Goal: Task Accomplishment & Management: Use online tool/utility

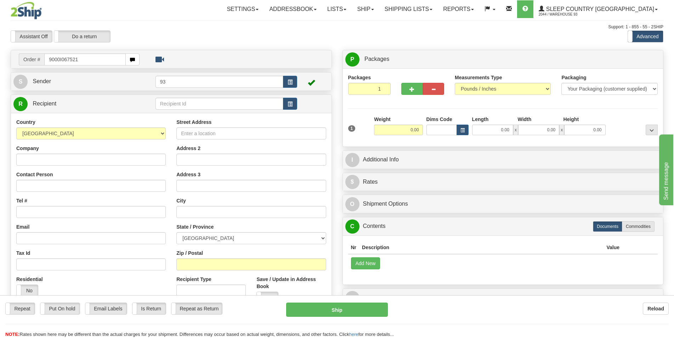
type input "9000I067521"
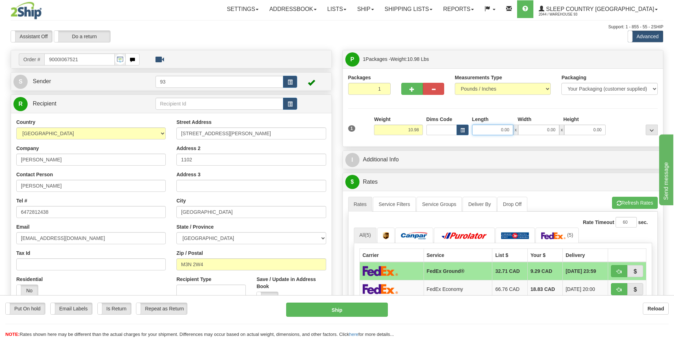
click at [447, 134] on input "0.00" at bounding box center [492, 130] width 41 height 11
type input "17.00"
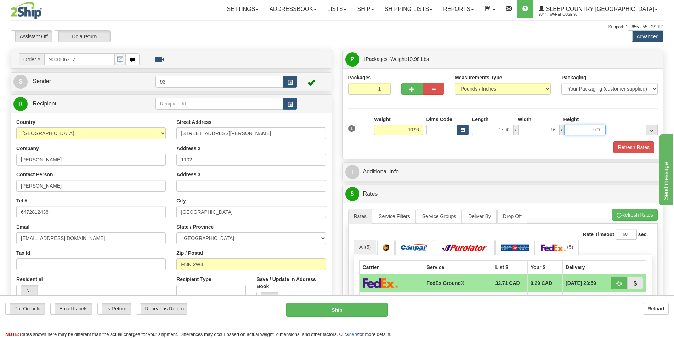
type input "16.00"
type input "1"
type input "8.00"
click at [447, 146] on button "Refresh Rates" at bounding box center [634, 147] width 41 height 12
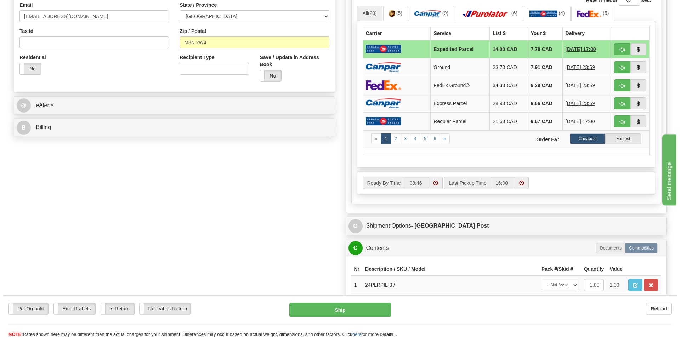
scroll to position [217, 0]
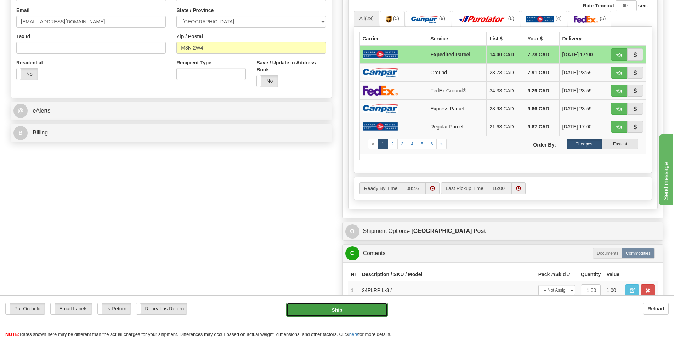
click at [325, 301] on button "Ship" at bounding box center [337, 310] width 102 height 14
type input "DOM.EP"
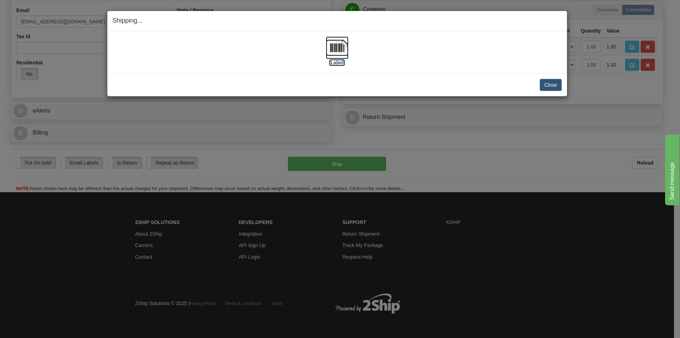
click at [337, 46] on img at bounding box center [337, 48] width 23 height 23
click at [447, 83] on button "Close" at bounding box center [551, 85] width 22 height 12
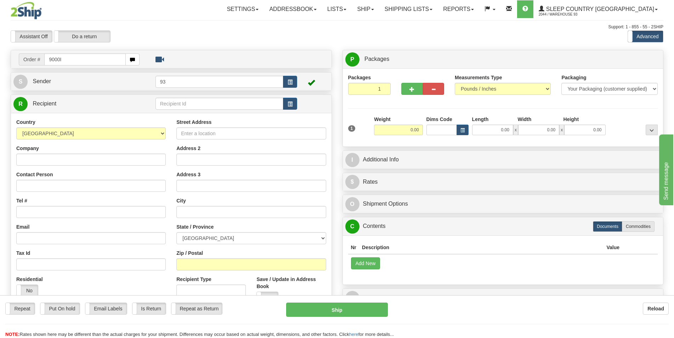
drag, startPoint x: 73, startPoint y: 62, endPoint x: 12, endPoint y: 64, distance: 61.0
click at [44, 64] on input "9000I" at bounding box center [85, 60] width 82 height 12
type input "9000I067538"
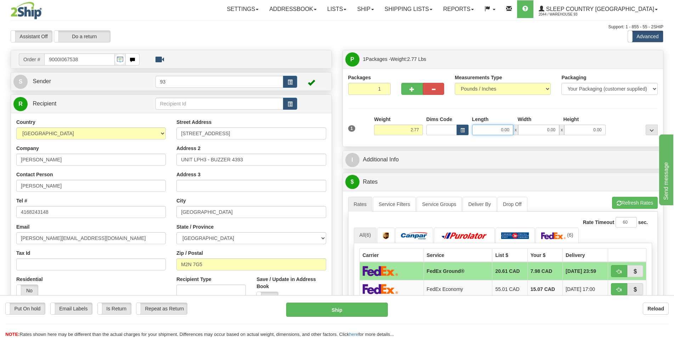
click at [484, 131] on input "0.00" at bounding box center [492, 130] width 41 height 11
type input "9.00"
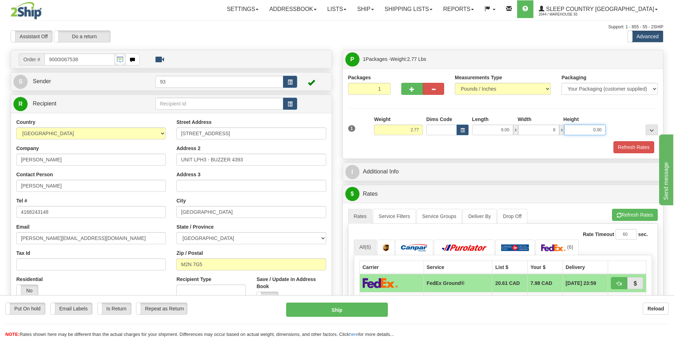
type input "8.00"
type input "7.00"
click at [626, 150] on button "Refresh Rates" at bounding box center [634, 147] width 41 height 12
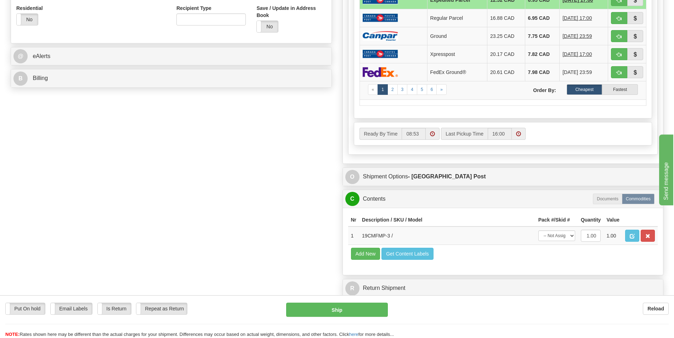
scroll to position [289, 0]
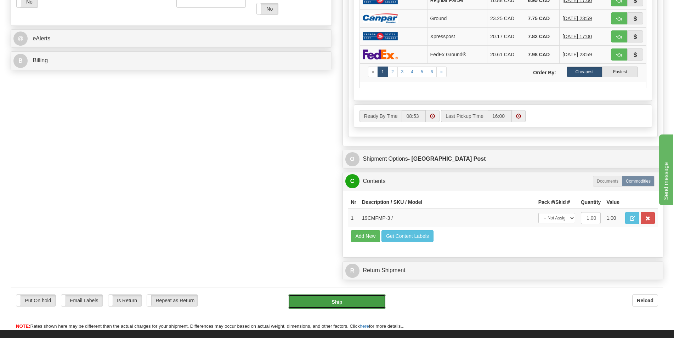
click at [346, 304] on button "Ship" at bounding box center [337, 302] width 98 height 14
type input "DOM.EP"
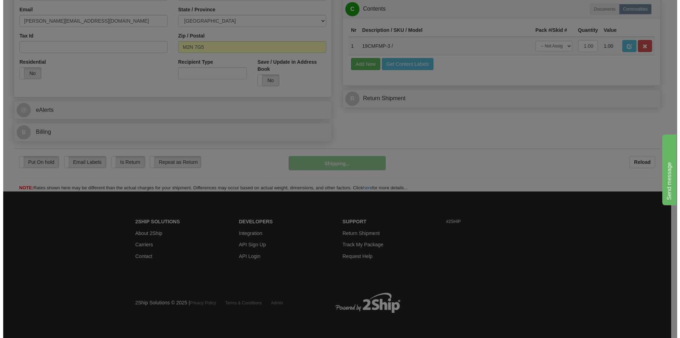
scroll to position [219, 0]
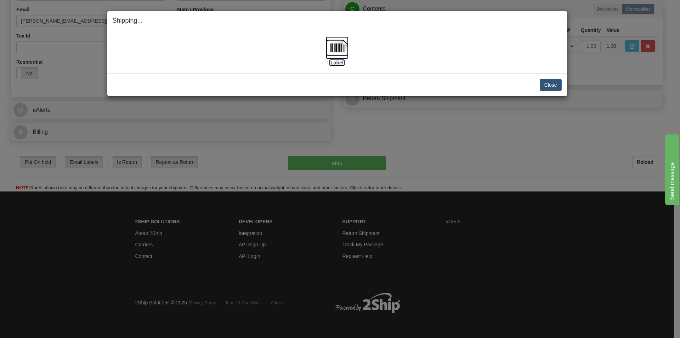
click at [333, 51] on img at bounding box center [337, 48] width 23 height 23
click at [543, 85] on button "Close" at bounding box center [551, 85] width 22 height 12
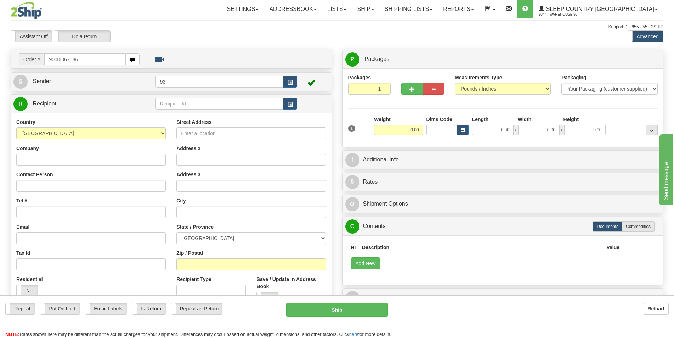
type input "9000I067586"
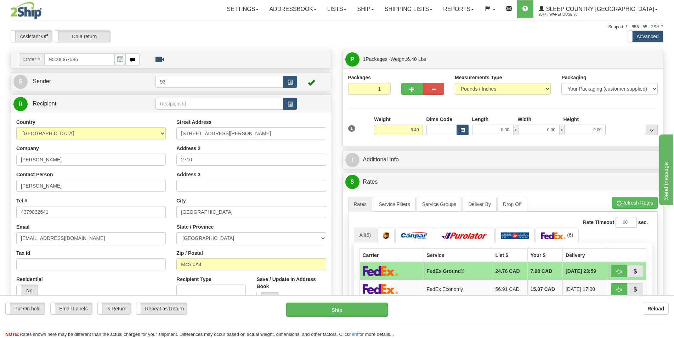
click at [421, 309] on div "Reload" at bounding box center [534, 309] width 270 height 12
click at [494, 132] on input "0.00" at bounding box center [492, 130] width 41 height 11
type input "24.00"
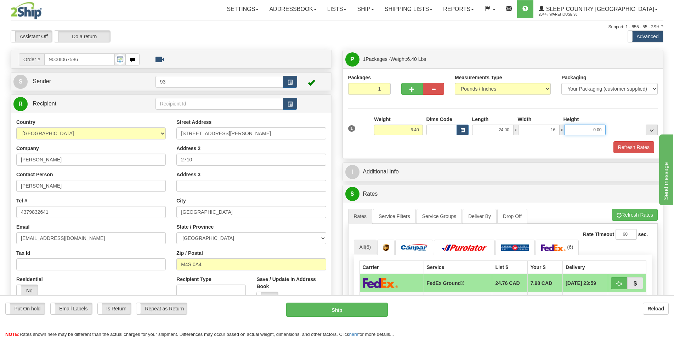
type input "16.00"
type input "13.00"
click at [636, 148] on button "Refresh Rates" at bounding box center [634, 147] width 41 height 12
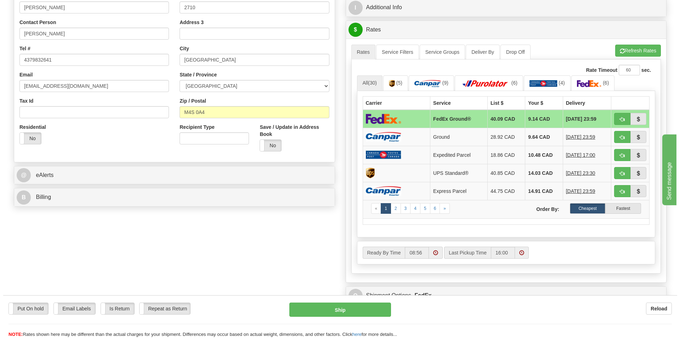
scroll to position [145, 0]
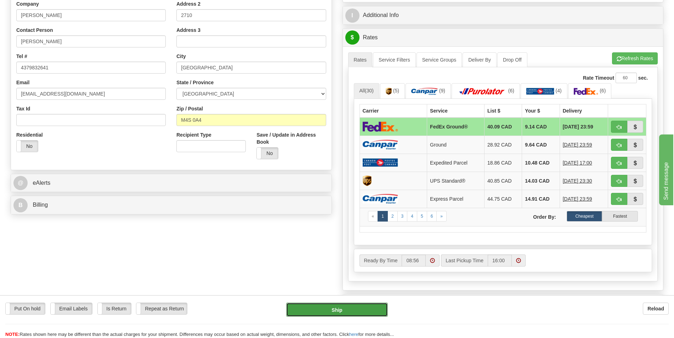
click at [343, 310] on button "Ship" at bounding box center [337, 310] width 102 height 14
type input "92"
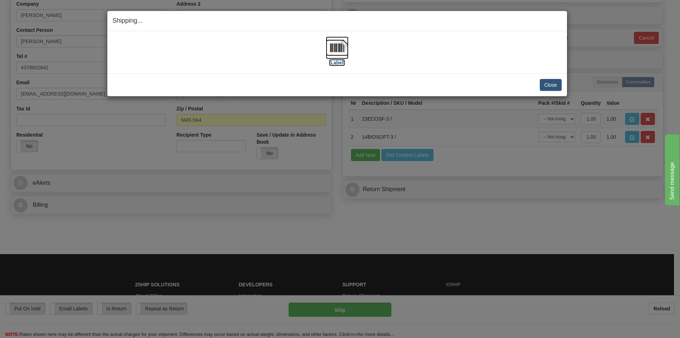
click at [337, 46] on img at bounding box center [337, 48] width 23 height 23
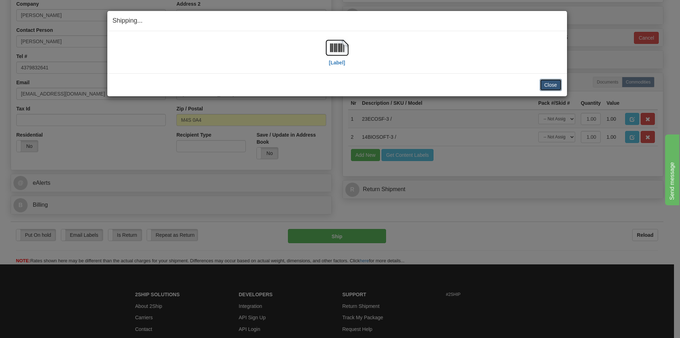
click at [553, 85] on button "Close" at bounding box center [551, 85] width 22 height 12
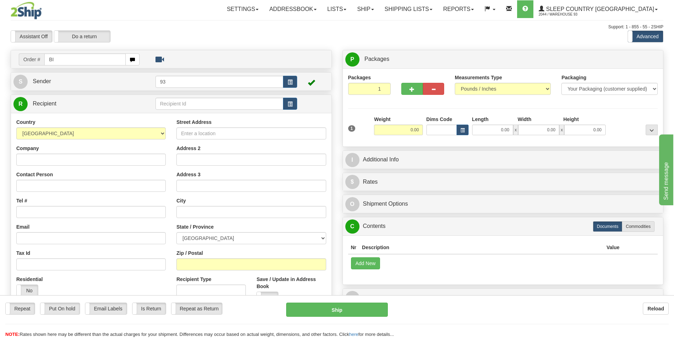
type input "B"
type input "9000I067914"
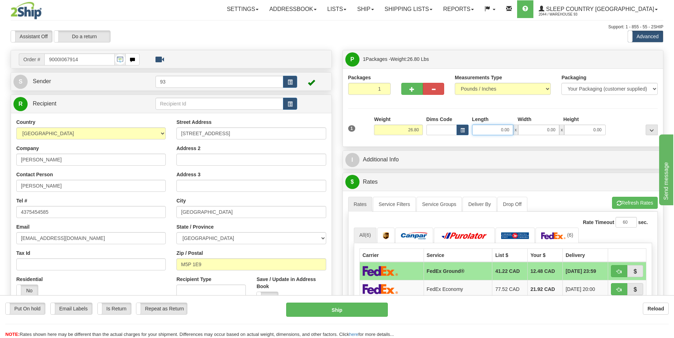
click at [489, 133] on input "0.00" at bounding box center [492, 130] width 41 height 11
type input "0.00"
drag, startPoint x: 420, startPoint y: 131, endPoint x: 388, endPoint y: 133, distance: 32.0
click at [388, 133] on input "26.80" at bounding box center [398, 130] width 49 height 11
type input "7.00"
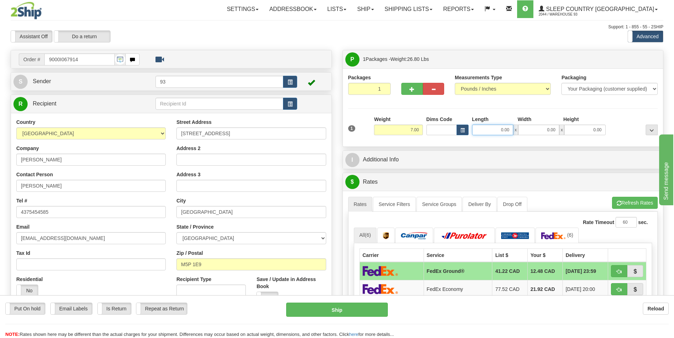
click at [506, 129] on input "0.00" at bounding box center [492, 130] width 41 height 11
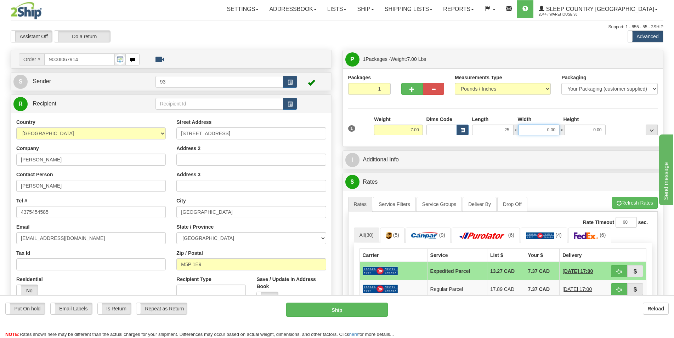
type input "25.00"
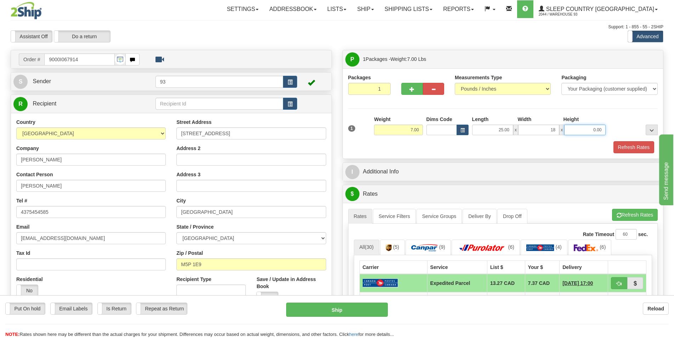
type input "18.00"
type input "10.00"
click at [633, 149] on button "Refresh Rates" at bounding box center [634, 147] width 41 height 12
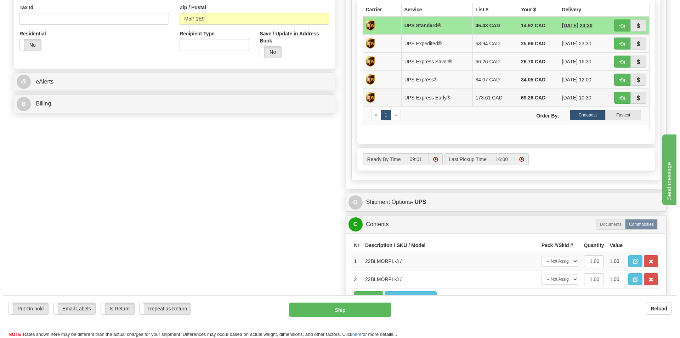
scroll to position [253, 0]
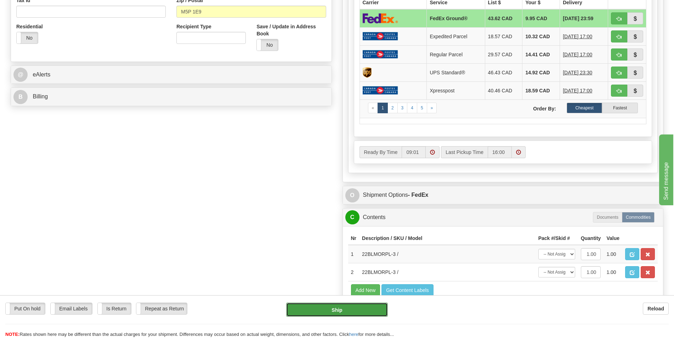
click at [361, 307] on button "Ship" at bounding box center [337, 310] width 102 height 14
type input "92"
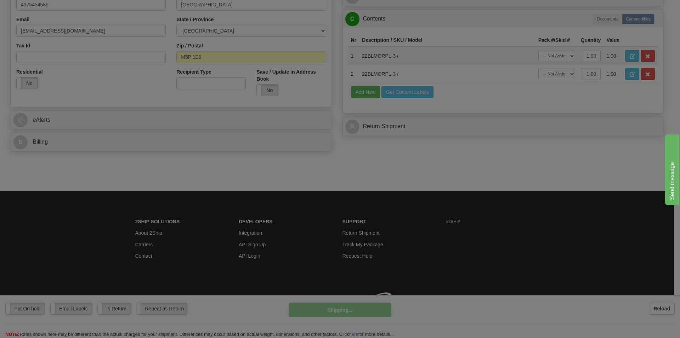
scroll to position [219, 0]
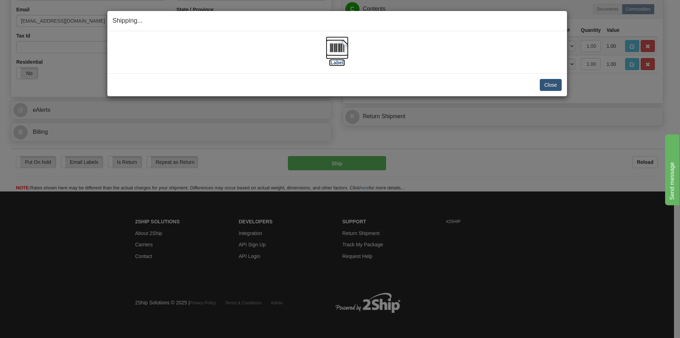
click at [331, 49] on img at bounding box center [337, 48] width 23 height 23
click at [553, 81] on button "Close" at bounding box center [551, 85] width 22 height 12
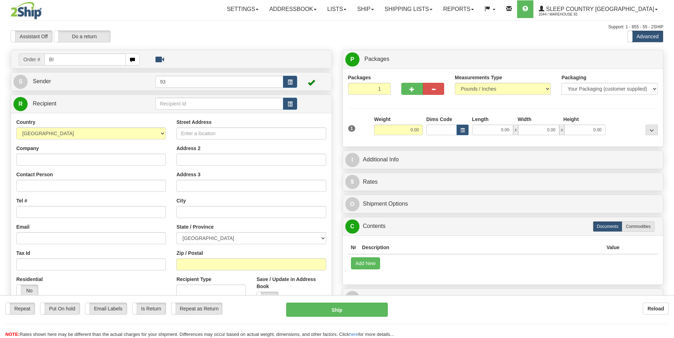
type input "B"
drag, startPoint x: 73, startPoint y: 59, endPoint x: 0, endPoint y: 45, distance: 74.8
click at [44, 54] on input "9000I" at bounding box center [85, 60] width 82 height 12
click at [79, 57] on input "9000I" at bounding box center [85, 60] width 82 height 12
type input "9000I067969"
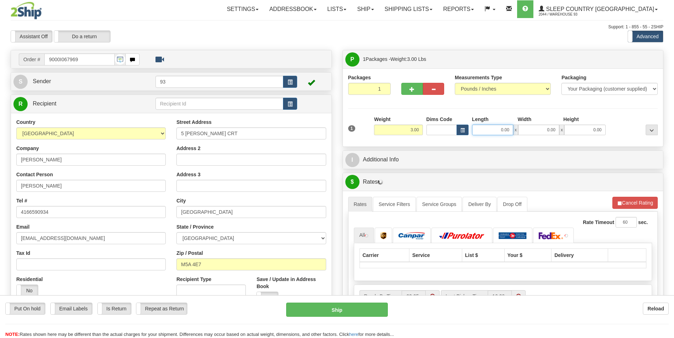
click at [485, 134] on input "0.00" at bounding box center [492, 130] width 41 height 11
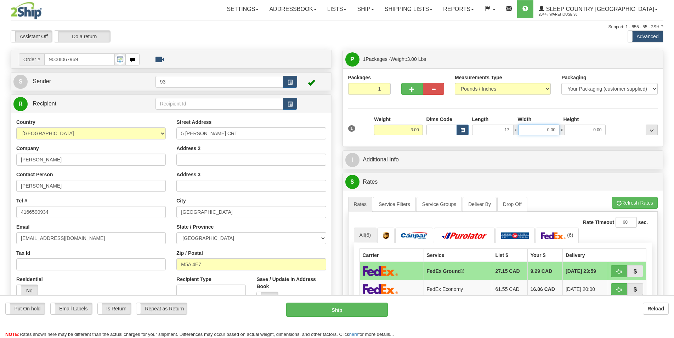
type input "17.00"
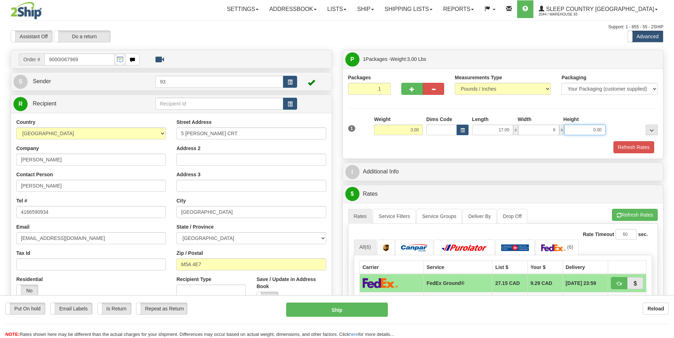
type input "6.00"
click at [622, 145] on button "Refresh Rates" at bounding box center [634, 147] width 41 height 12
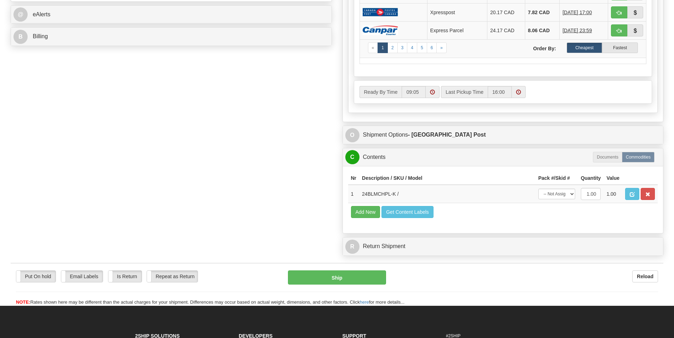
scroll to position [429, 0]
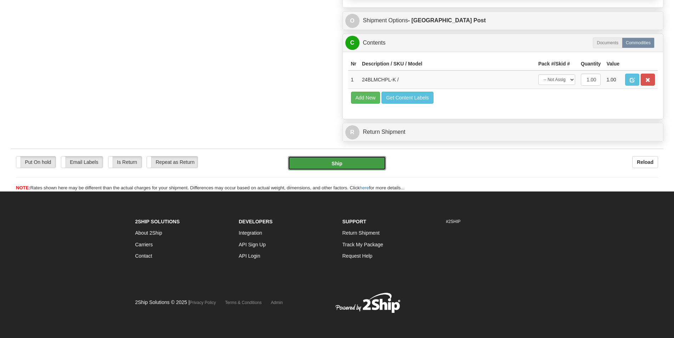
click at [353, 166] on button "Ship" at bounding box center [337, 163] width 98 height 14
type input "DOM.EP"
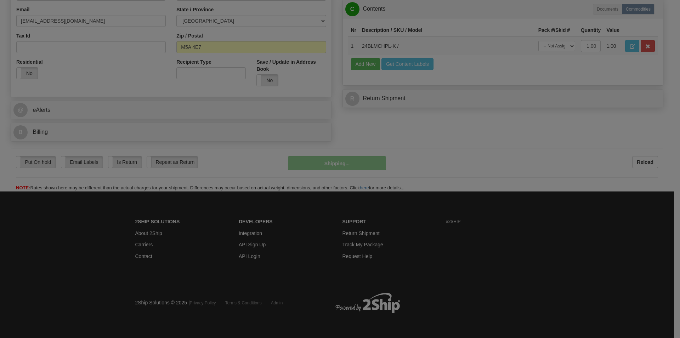
scroll to position [219, 0]
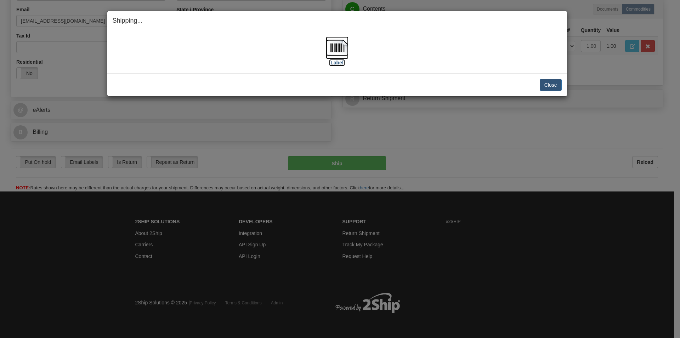
click at [341, 44] on img at bounding box center [337, 48] width 23 height 23
click at [550, 85] on button "Close" at bounding box center [551, 85] width 22 height 12
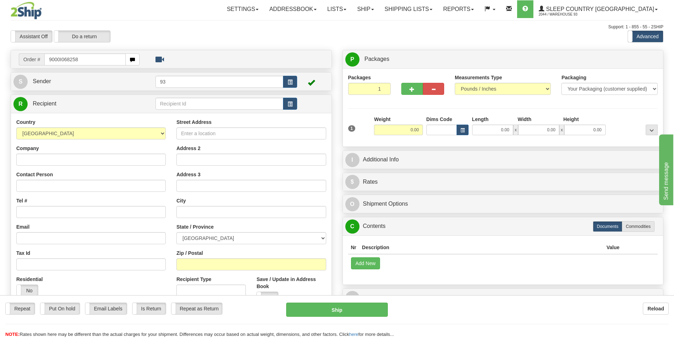
type input "9000I068258"
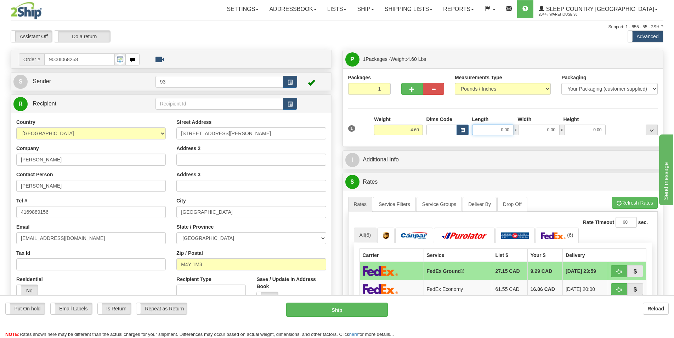
click at [488, 132] on input "0.00" at bounding box center [492, 130] width 41 height 11
type input "21.00"
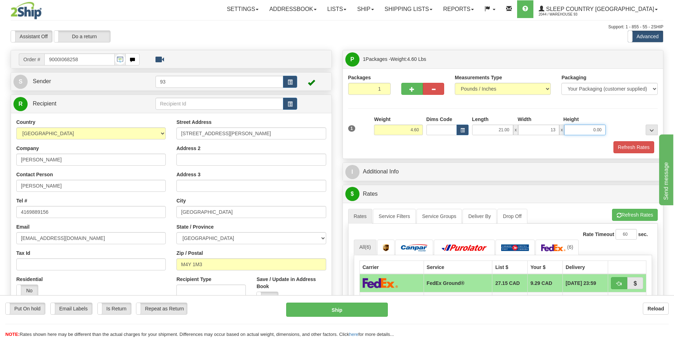
type input "13.00"
type input "6"
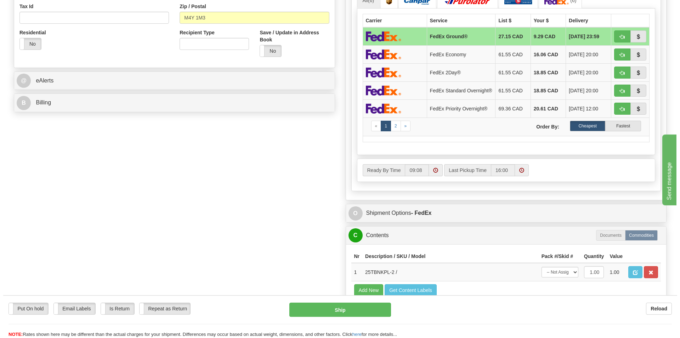
scroll to position [217, 0]
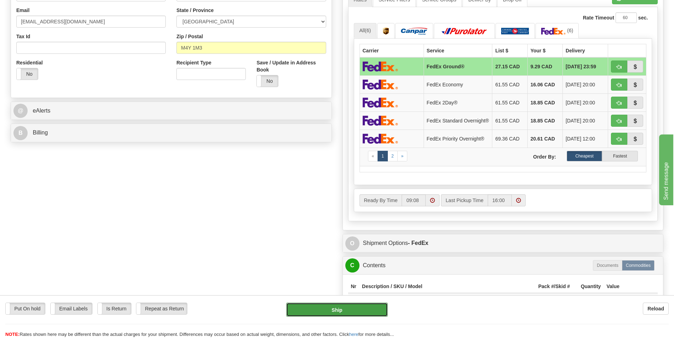
type input "5.00"
click at [357, 307] on button "Ship" at bounding box center [337, 310] width 102 height 14
type input "92"
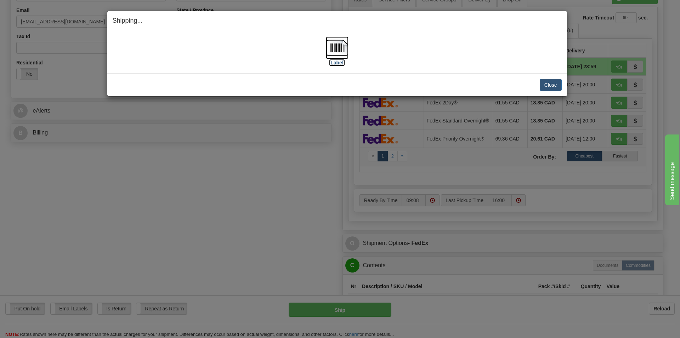
click at [333, 50] on img at bounding box center [337, 48] width 23 height 23
click at [548, 81] on button "Close" at bounding box center [551, 85] width 22 height 12
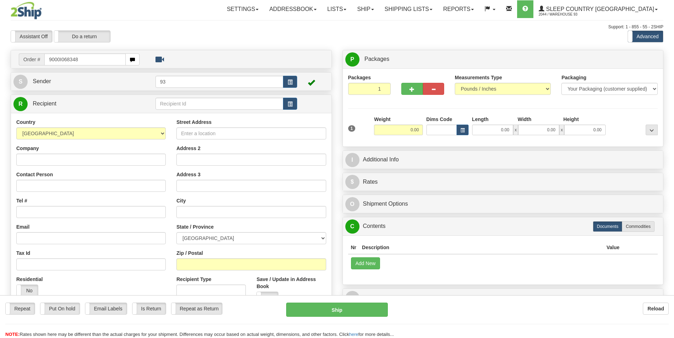
type input "9000I068348"
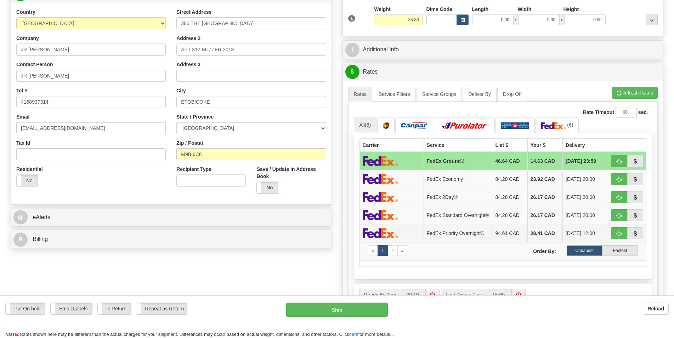
scroll to position [36, 0]
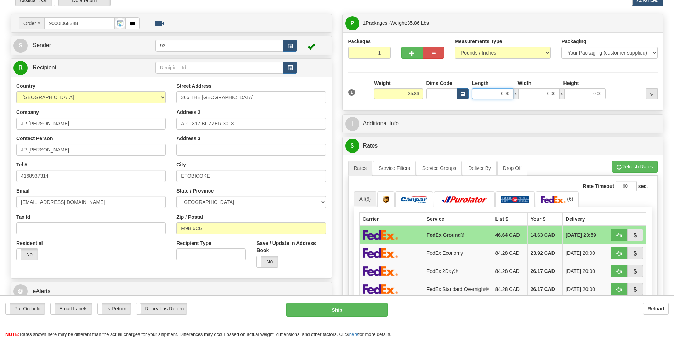
click at [497, 97] on input "0.00" at bounding box center [492, 94] width 41 height 11
type input "42.00"
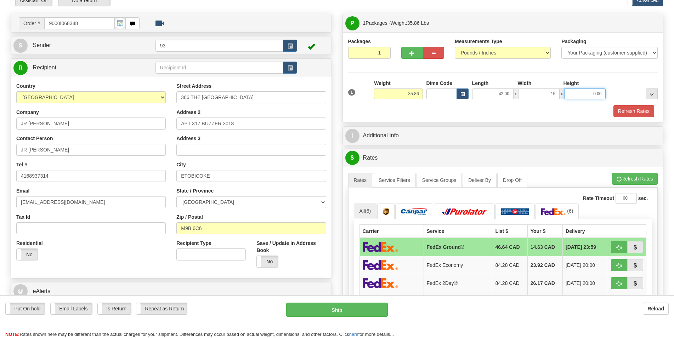
type input "15.00"
click at [622, 111] on button "Refresh Rates" at bounding box center [634, 111] width 41 height 12
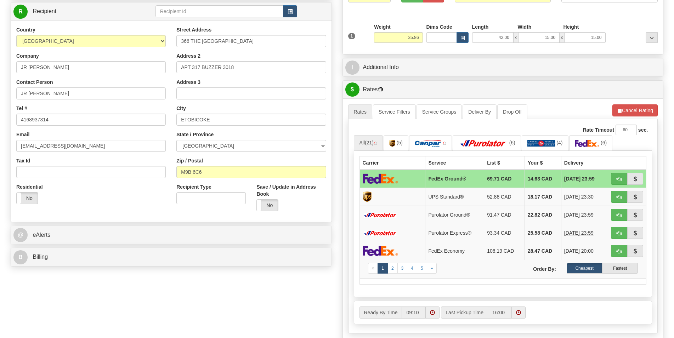
scroll to position [325, 0]
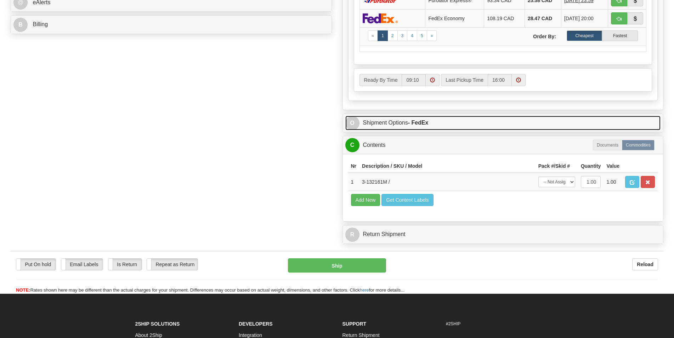
click at [436, 121] on link "O Shipment Options - FedEx" at bounding box center [504, 123] width 316 height 15
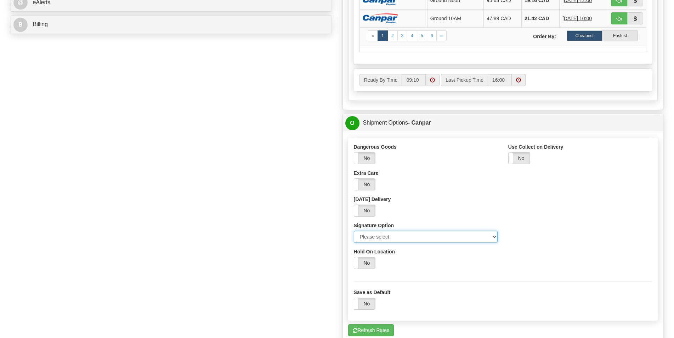
click at [354, 231] on select "Please select No Signature Required Signature Required Adult Signature" at bounding box center [426, 237] width 144 height 12
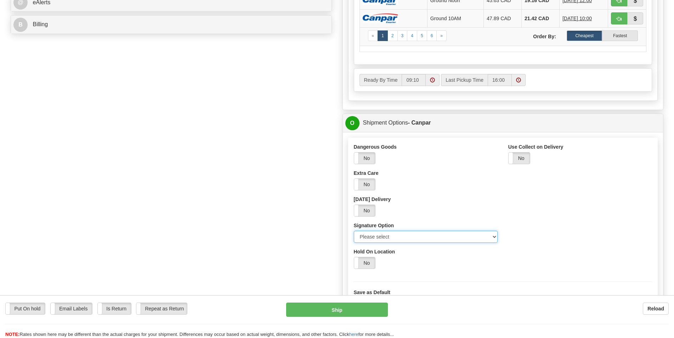
select select "2"
click option "Signature Required" at bounding box center [0, 0] width 0 height 0
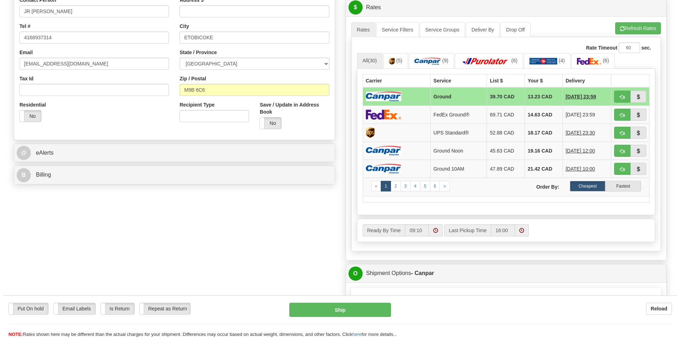
scroll to position [145, 0]
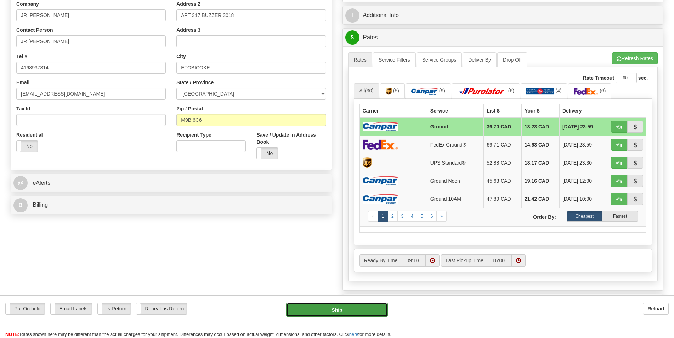
click at [342, 309] on button "Ship" at bounding box center [337, 310] width 102 height 14
type input "1"
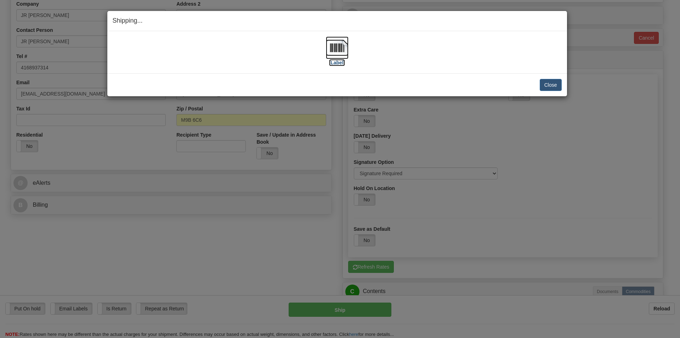
click at [342, 45] on img at bounding box center [337, 48] width 23 height 23
click at [551, 87] on button "Close" at bounding box center [551, 85] width 22 height 12
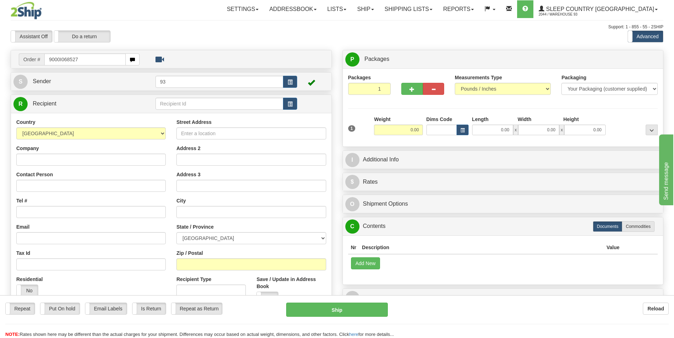
type input "9000I068527"
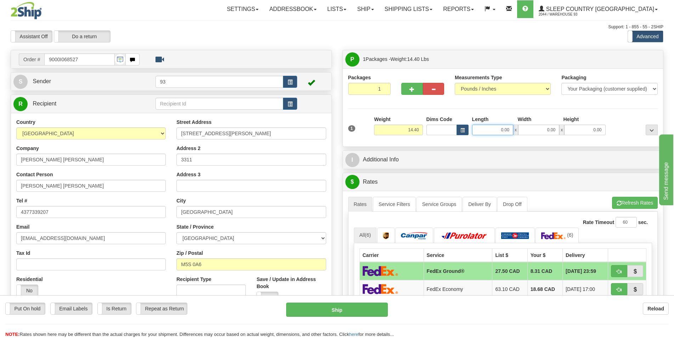
click at [488, 129] on input "0.00" at bounding box center [492, 130] width 41 height 11
type input "22.00"
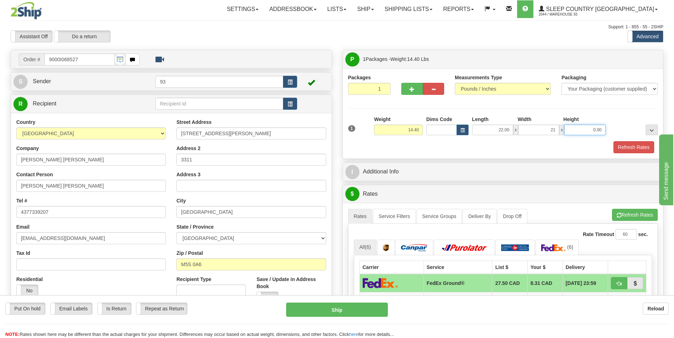
type input "21.00"
type input "10.00"
click at [621, 143] on button "Refresh Rates" at bounding box center [634, 147] width 41 height 12
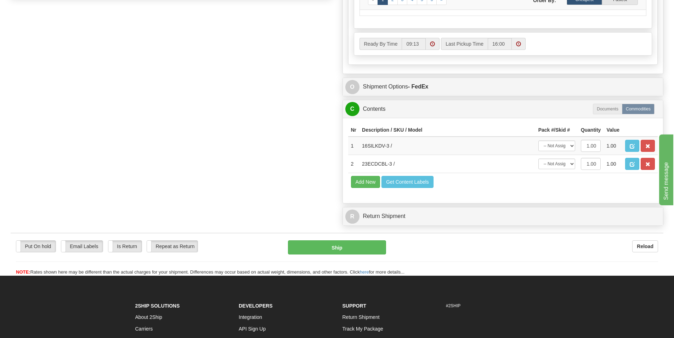
scroll to position [357, 0]
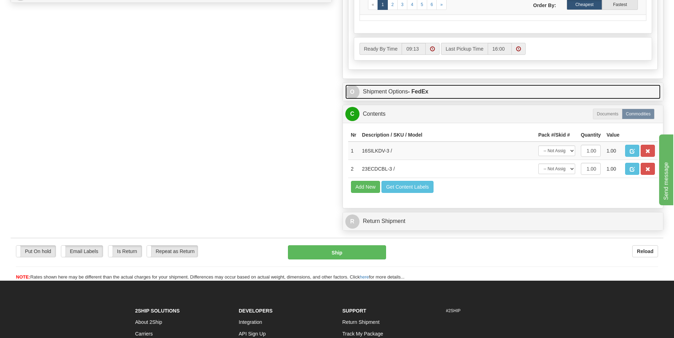
click at [459, 92] on link "O Shipment Options - FedEx" at bounding box center [504, 92] width 316 height 15
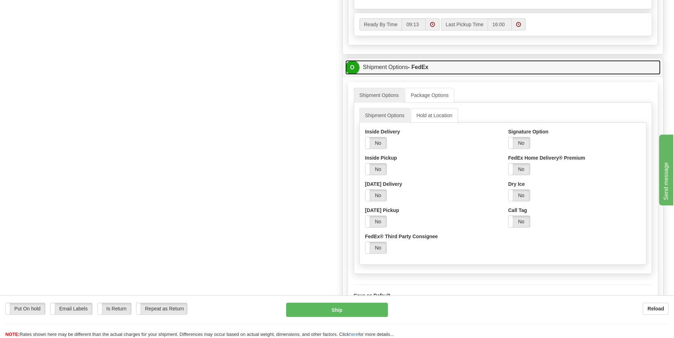
scroll to position [393, 0]
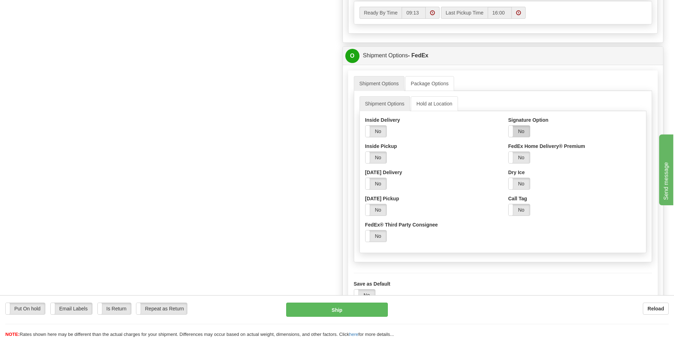
click at [521, 133] on label "No" at bounding box center [519, 131] width 21 height 11
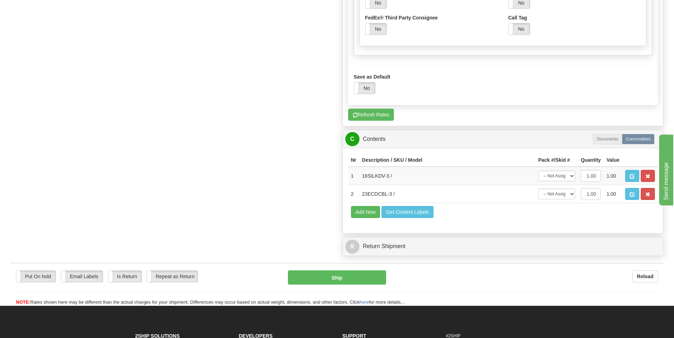
scroll to position [646, 0]
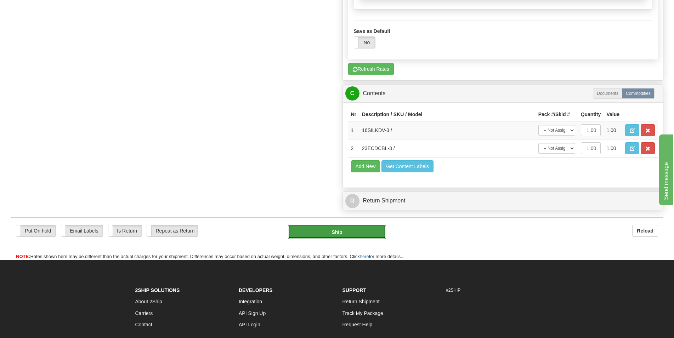
click at [365, 233] on button "Ship" at bounding box center [337, 232] width 98 height 14
type input "92"
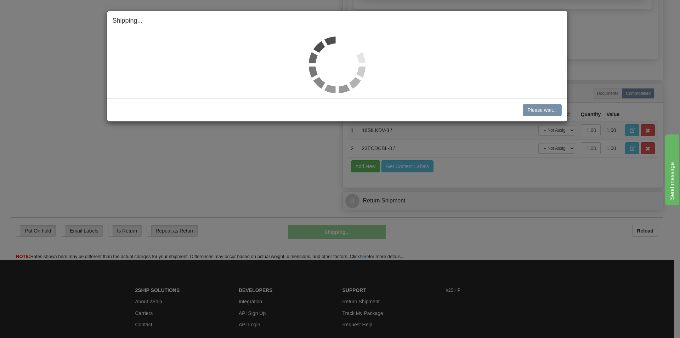
scroll to position [402, 0]
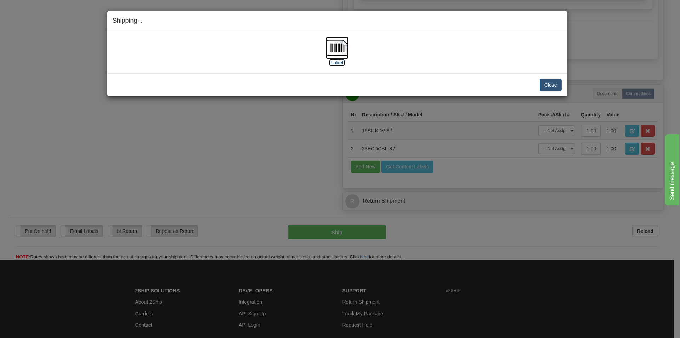
click at [339, 50] on img at bounding box center [337, 48] width 23 height 23
click at [549, 84] on button "Close" at bounding box center [551, 85] width 22 height 12
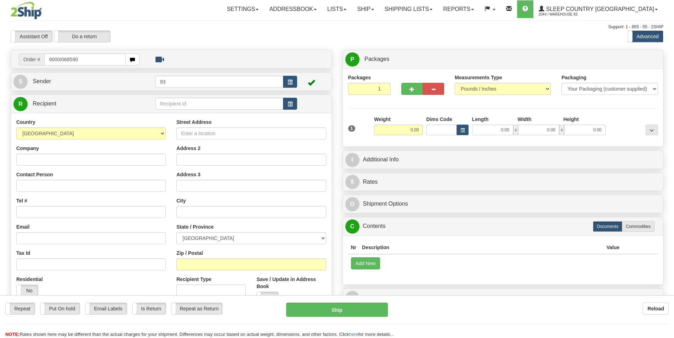
type input "9000I068590"
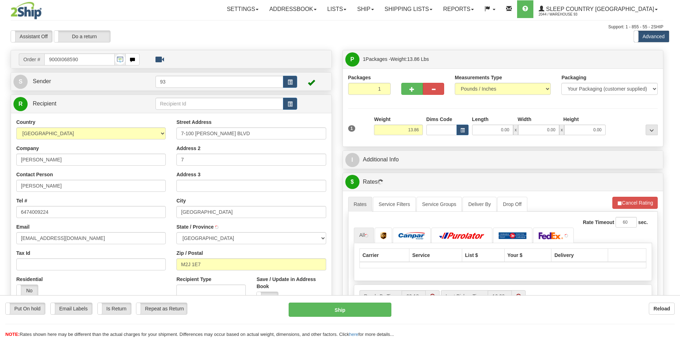
type input "[GEOGRAPHIC_DATA]"
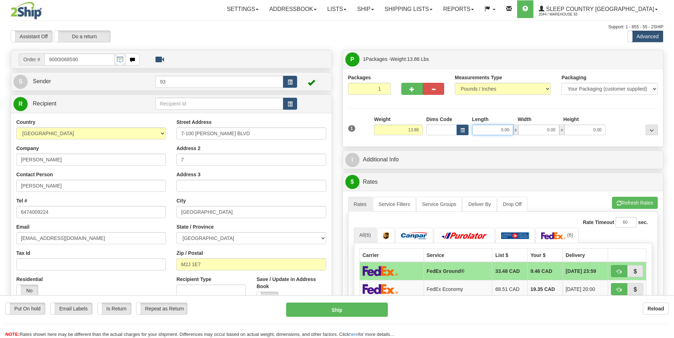
click at [504, 133] on input "0.00" at bounding box center [492, 130] width 41 height 11
type input "18.00"
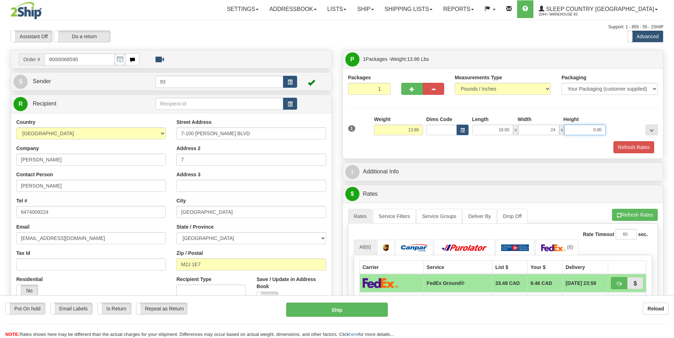
type input "24.00"
type input "10.00"
click at [623, 148] on button "Refresh Rates" at bounding box center [634, 147] width 41 height 12
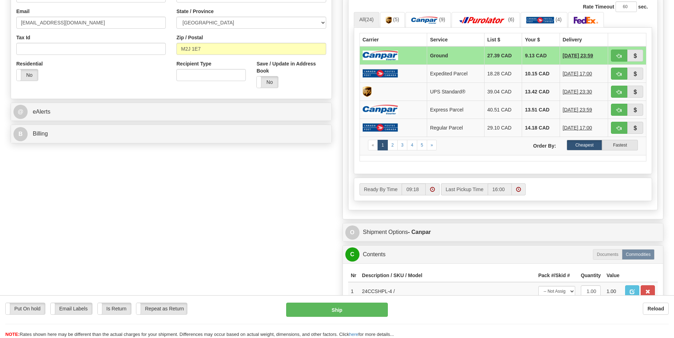
scroll to position [289, 0]
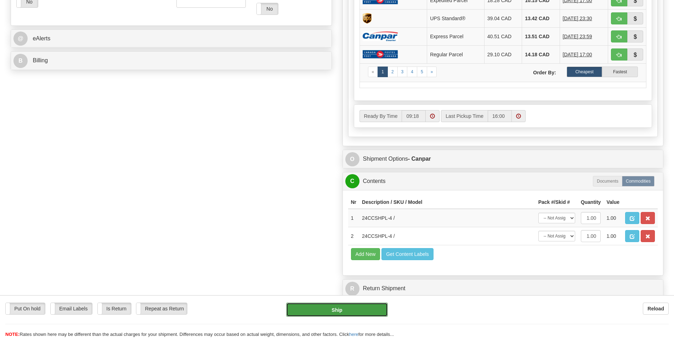
click at [324, 310] on button "Ship" at bounding box center [337, 310] width 102 height 14
type input "1"
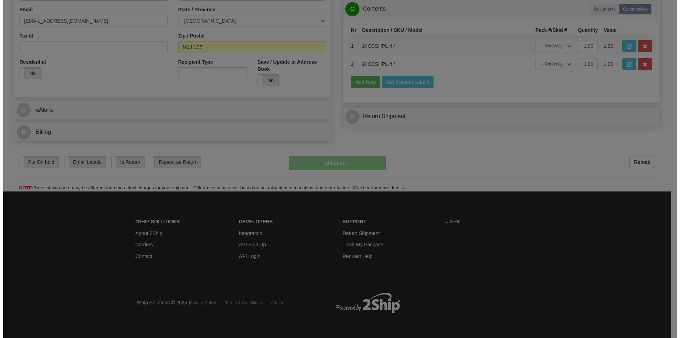
scroll to position [219, 0]
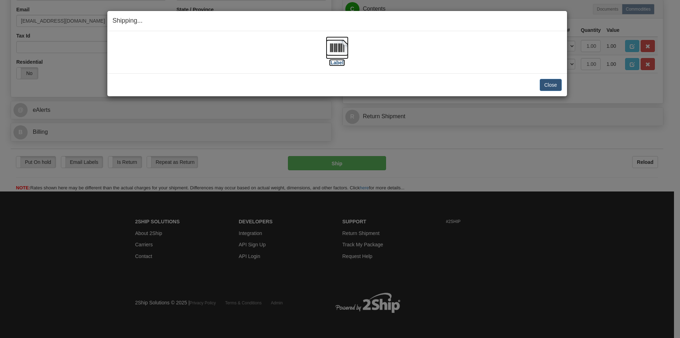
click at [340, 51] on img at bounding box center [337, 48] width 23 height 23
click at [554, 85] on button "Close" at bounding box center [551, 85] width 22 height 12
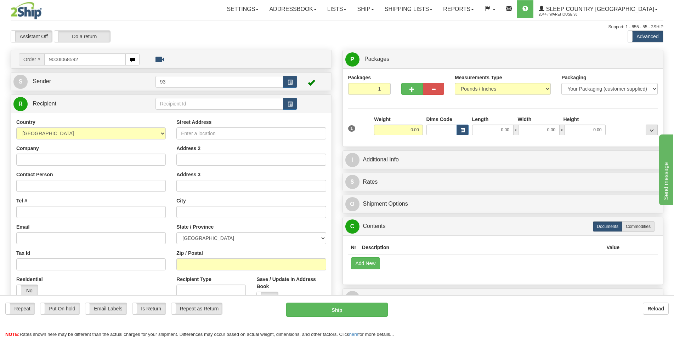
type input "9000I068592"
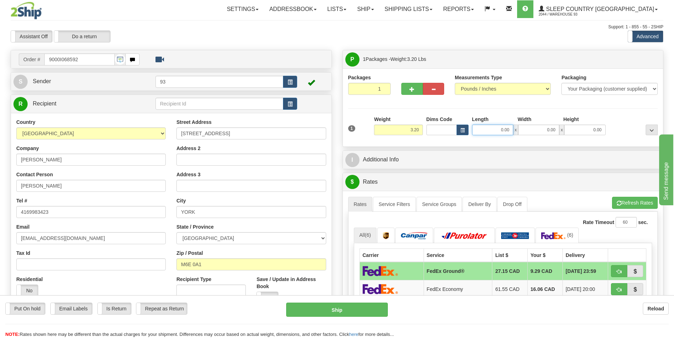
click at [490, 131] on input "0.00" at bounding box center [492, 130] width 41 height 11
type input "21.00"
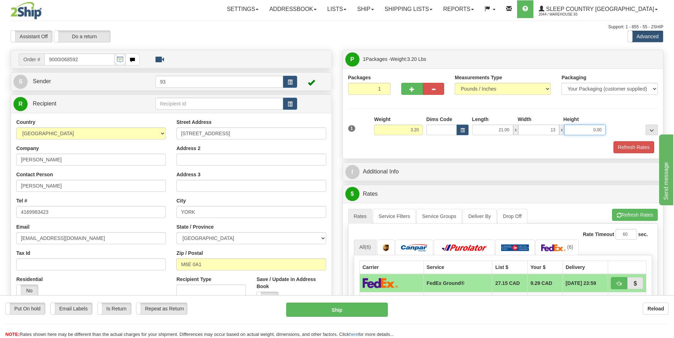
type input "13.00"
click at [622, 143] on button "Refresh Rates" at bounding box center [634, 147] width 41 height 12
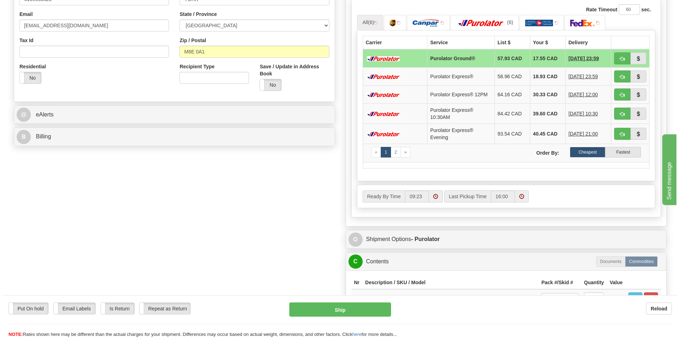
scroll to position [181, 0]
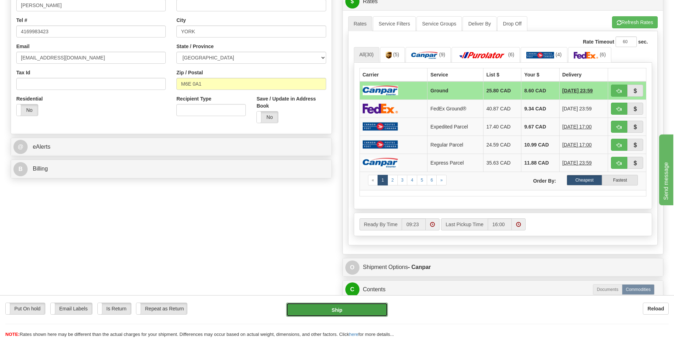
click at [331, 308] on button "Ship" at bounding box center [337, 310] width 102 height 14
type input "1"
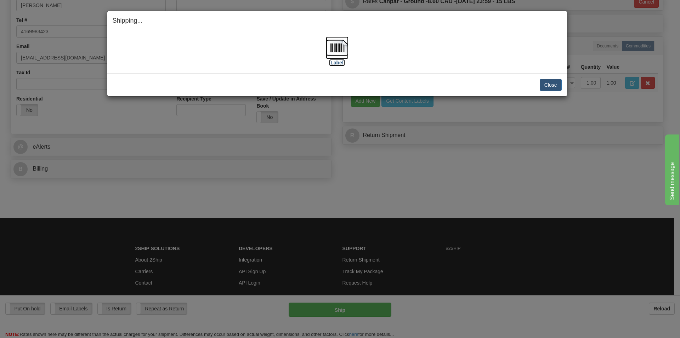
click at [339, 43] on img at bounding box center [337, 48] width 23 height 23
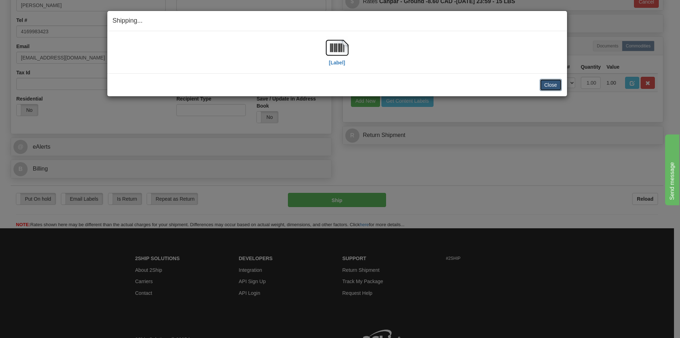
click at [555, 84] on button "Close" at bounding box center [551, 85] width 22 height 12
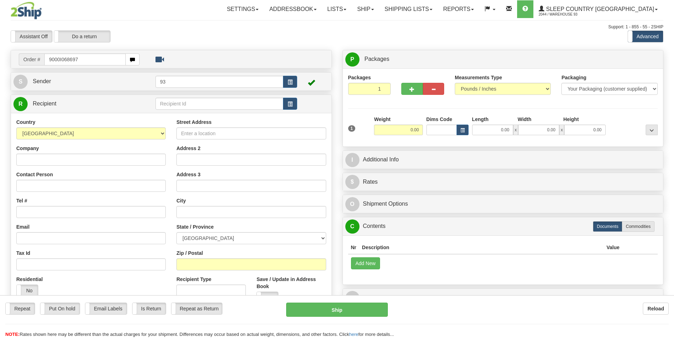
type input "9000I068697"
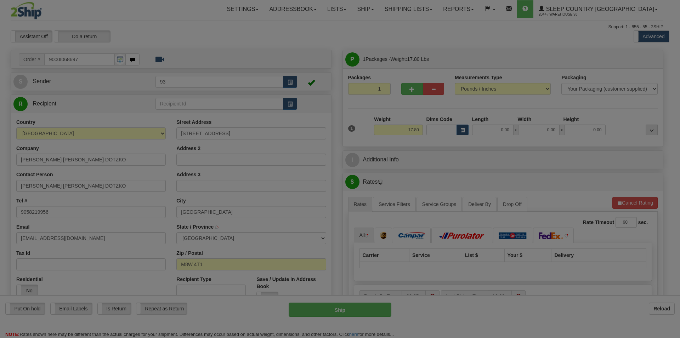
type input "ETOBICOKE"
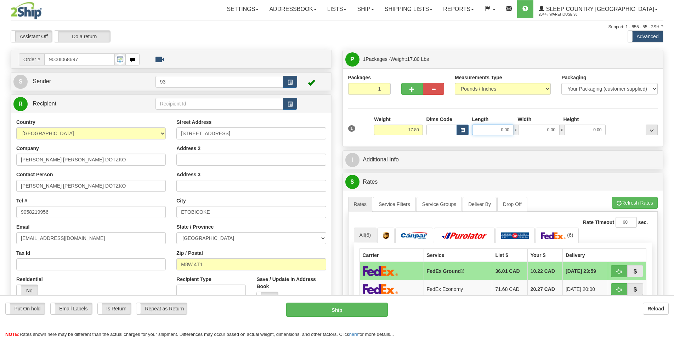
click at [492, 131] on input "0.00" at bounding box center [492, 130] width 41 height 11
type input "18.00"
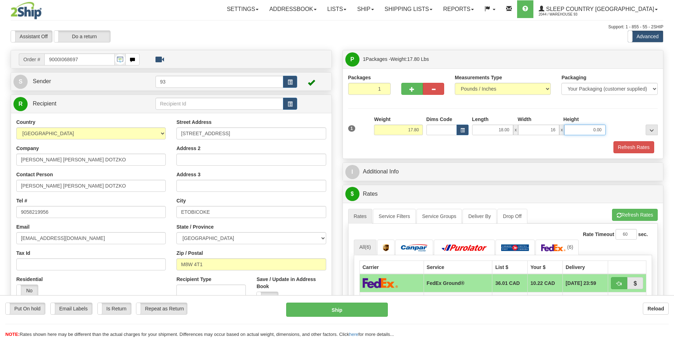
type input "16.00"
type input "8.00"
click at [628, 146] on button "Refresh Rates" at bounding box center [634, 147] width 41 height 12
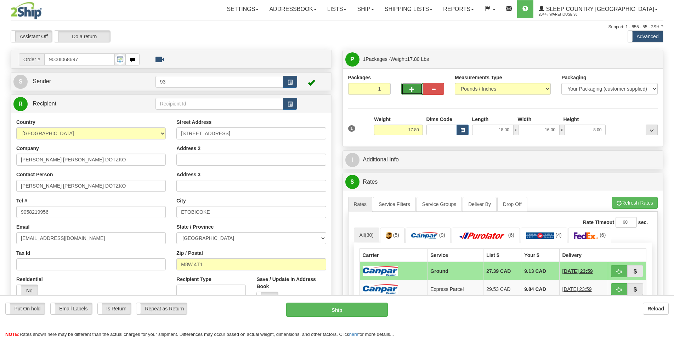
click at [410, 86] on button "button" at bounding box center [412, 89] width 21 height 12
type input "2"
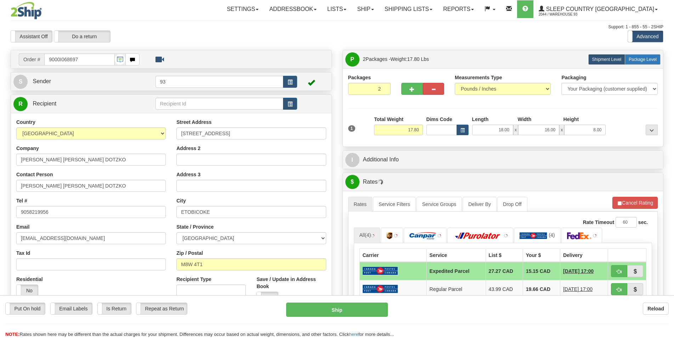
click at [649, 60] on span "Package Level" at bounding box center [643, 59] width 28 height 5
radio input "true"
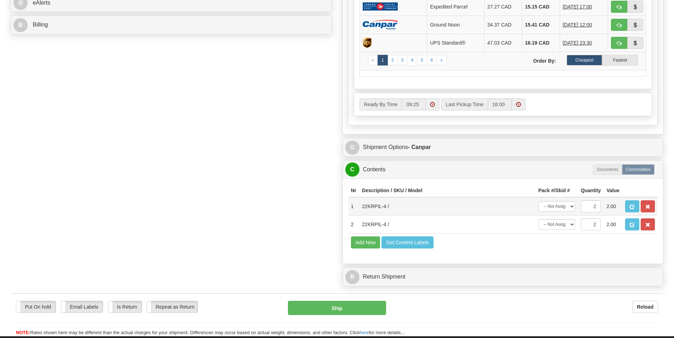
scroll to position [361, 0]
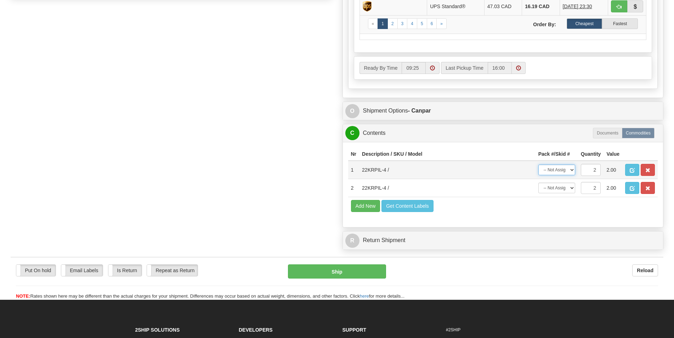
click at [539, 165] on select "-- Not Assigned -- Package 1 Package 2 Split" at bounding box center [557, 170] width 37 height 11
select select "0"
click option "Package 1" at bounding box center [0, 0] width 0 height 0
click at [539, 183] on select "-- Not Assigned -- Package 1 Package 2 Split" at bounding box center [557, 188] width 37 height 11
select select "1"
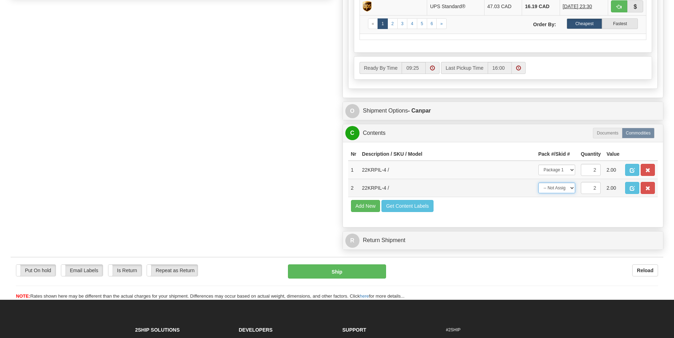
click option "Package 2" at bounding box center [0, 0] width 0 height 0
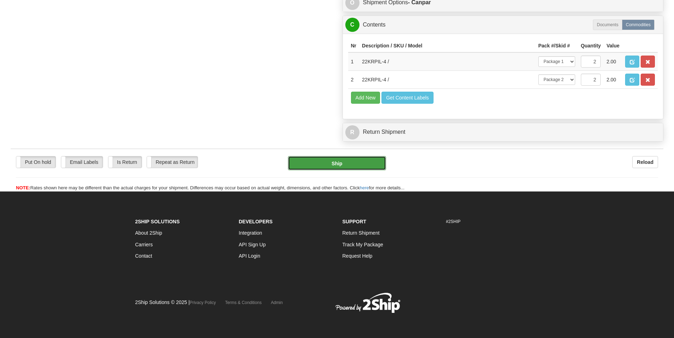
click at [335, 165] on button "Ship" at bounding box center [337, 163] width 98 height 14
type input "1"
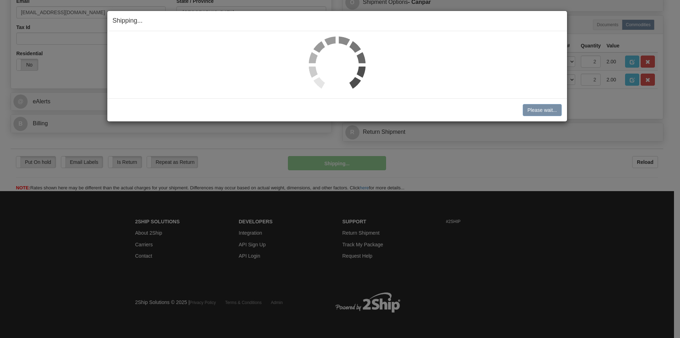
scroll to position [226, 0]
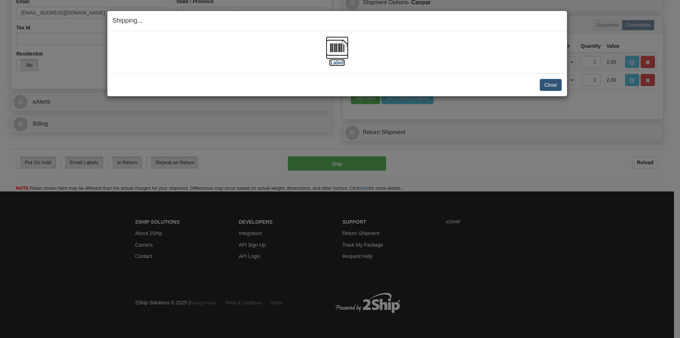
click at [337, 49] on img at bounding box center [337, 48] width 23 height 23
click at [548, 83] on button "Close" at bounding box center [551, 85] width 22 height 12
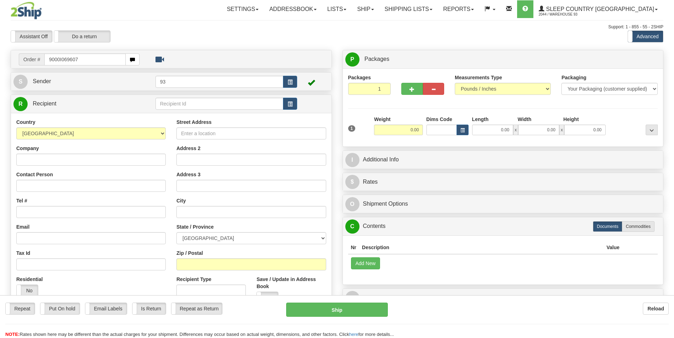
type input "9000I069607"
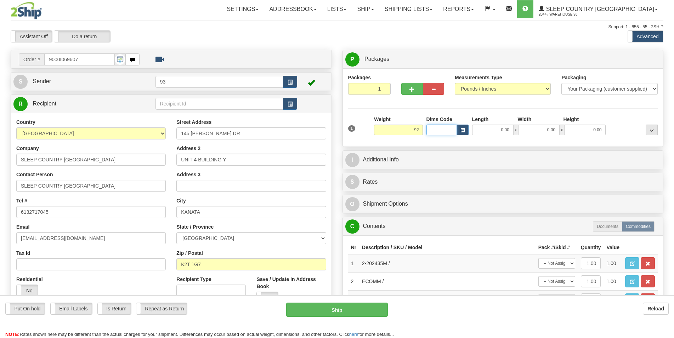
type input "92.00"
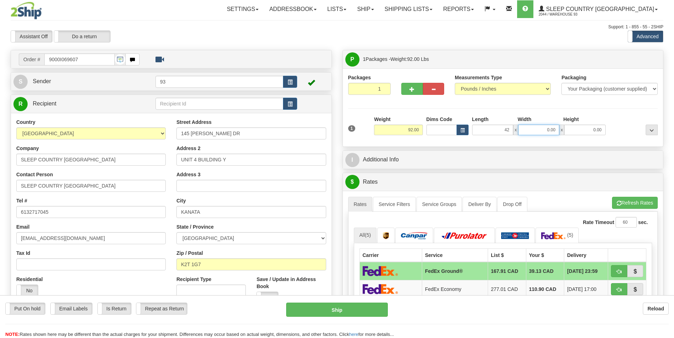
type input "42.00"
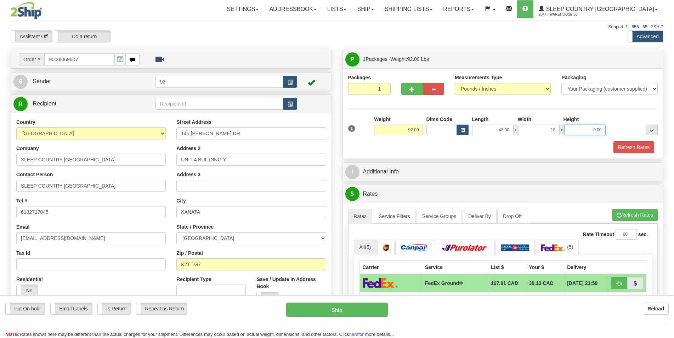
type input "18.00"
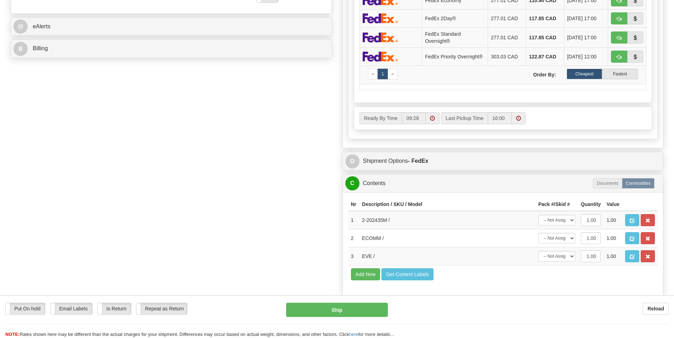
scroll to position [325, 0]
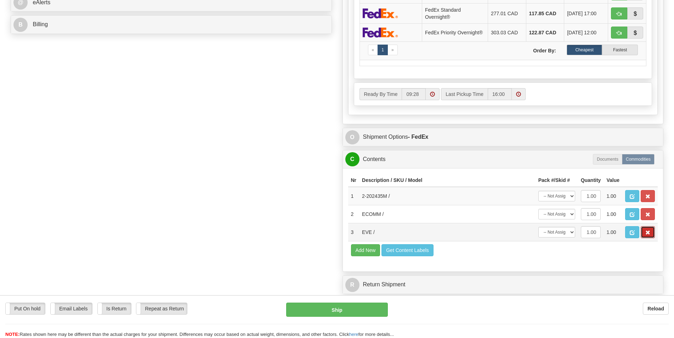
type input "18.00"
click at [644, 234] on button "button" at bounding box center [648, 232] width 14 height 12
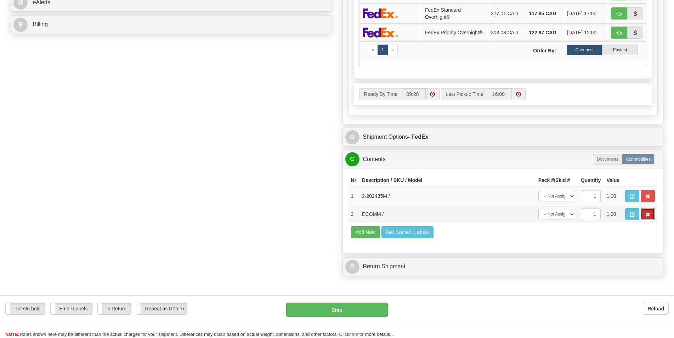
click at [644, 215] on button "button" at bounding box center [648, 214] width 14 height 12
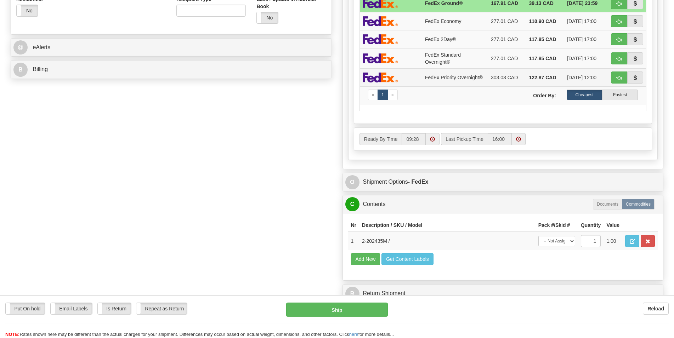
scroll to position [289, 0]
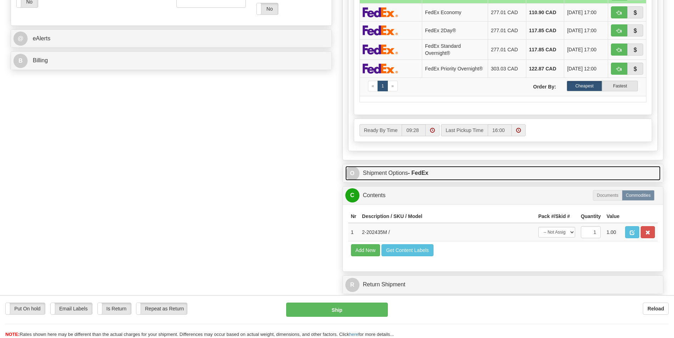
click at [475, 175] on link "O Shipment Options - FedEx" at bounding box center [504, 173] width 316 height 15
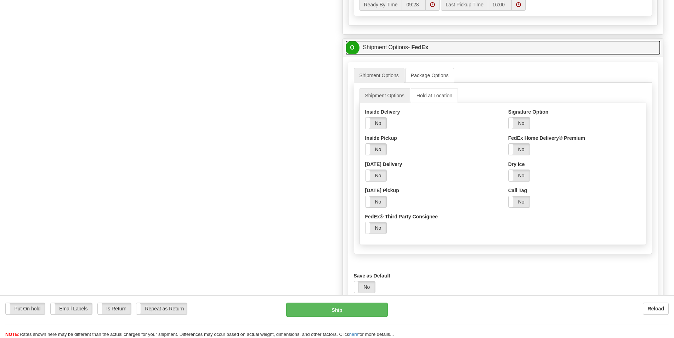
scroll to position [434, 0]
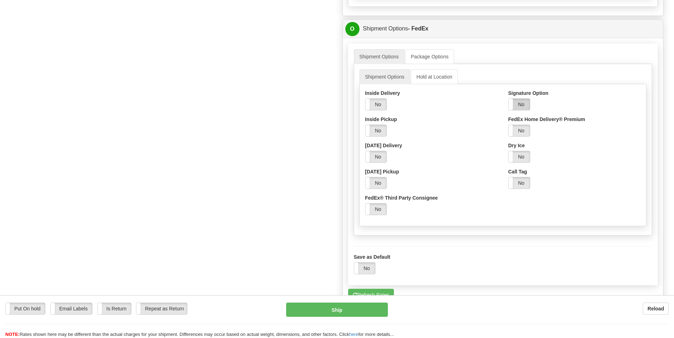
click at [521, 106] on label "No" at bounding box center [519, 104] width 21 height 11
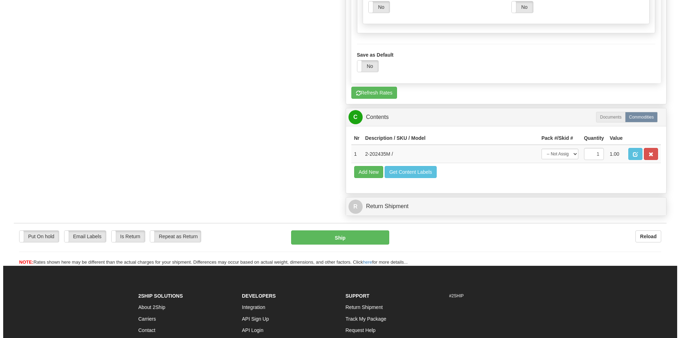
scroll to position [651, 0]
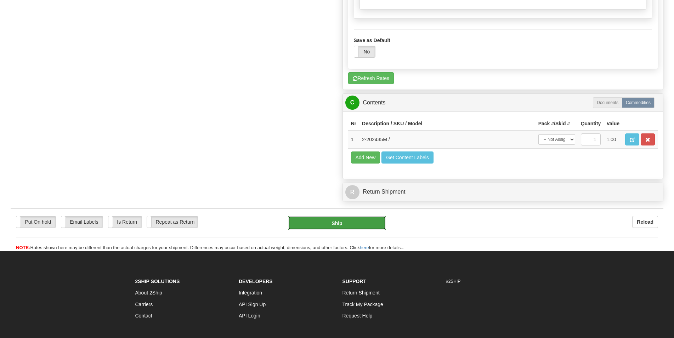
click at [348, 229] on button "Ship" at bounding box center [337, 223] width 98 height 14
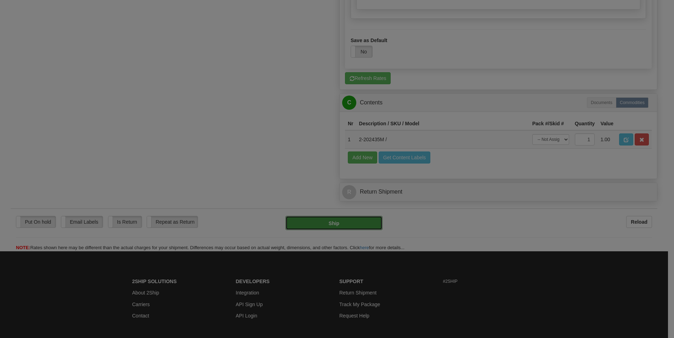
type input "92"
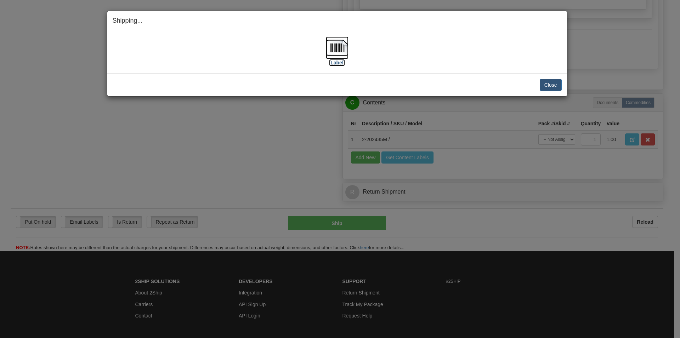
click at [339, 49] on img at bounding box center [337, 48] width 23 height 23
click at [546, 84] on button "Close" at bounding box center [551, 85] width 22 height 12
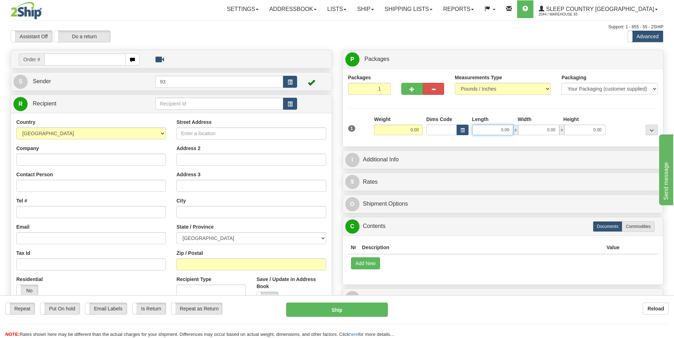
click at [506, 129] on input "0.00" at bounding box center [492, 130] width 41 height 11
type input "9.00"
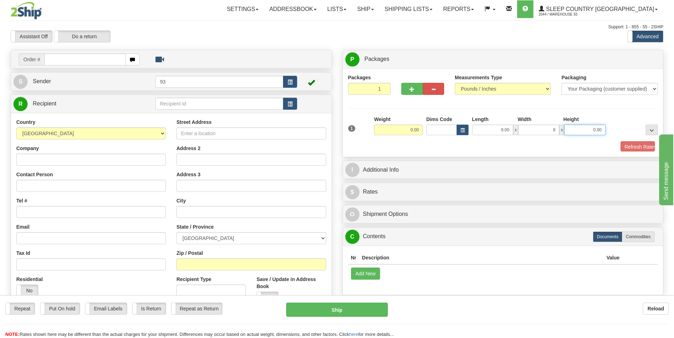
type input "8.00"
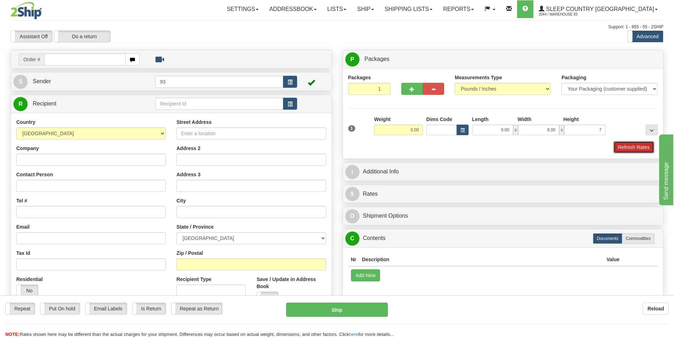
type input "7.00"
click at [627, 150] on button "Refresh Rates" at bounding box center [634, 147] width 41 height 12
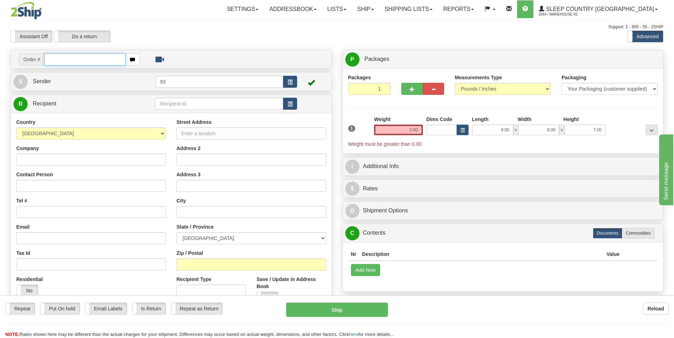
click at [54, 63] on input "text" at bounding box center [85, 60] width 82 height 12
paste input "9000I"
type input "9000I070022"
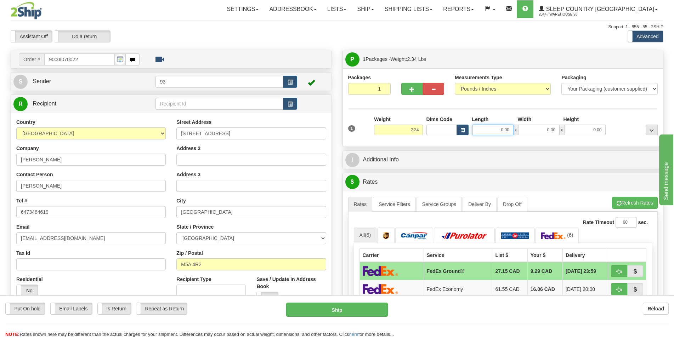
click at [499, 128] on input "0.00" at bounding box center [492, 130] width 41 height 11
type input "9.00"
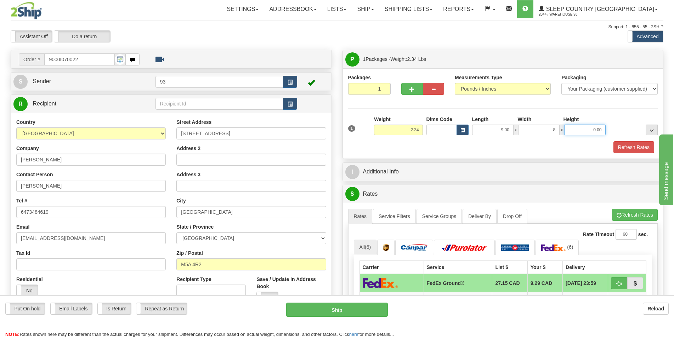
type input "8.00"
type input "7.00"
click at [633, 150] on button "Refresh Rates" at bounding box center [634, 147] width 41 height 12
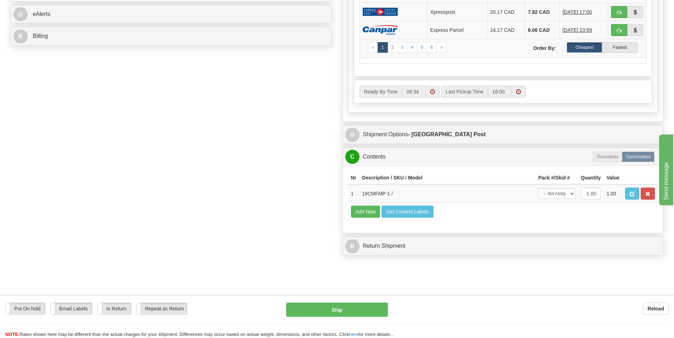
scroll to position [253, 0]
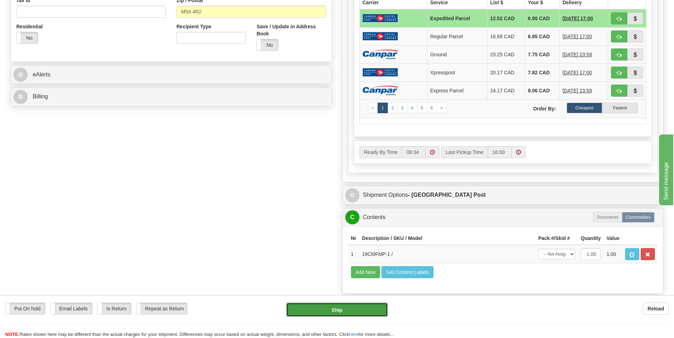
click at [332, 304] on button "Ship" at bounding box center [337, 310] width 102 height 14
type input "DOM.EP"
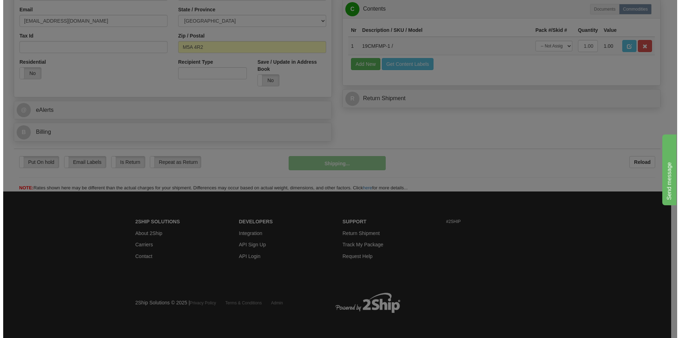
scroll to position [219, 0]
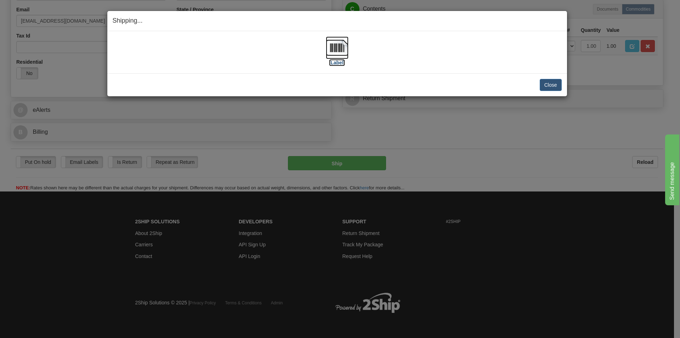
click at [335, 46] on img at bounding box center [337, 48] width 23 height 23
click at [552, 85] on button "Close" at bounding box center [551, 85] width 22 height 12
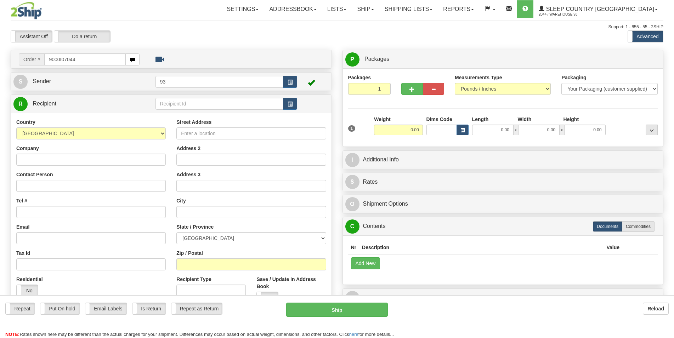
type input "9000I07044"
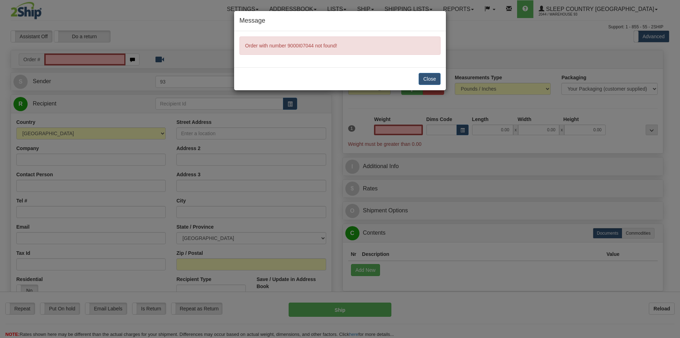
type input "0.00"
click at [425, 80] on button "Close" at bounding box center [430, 79] width 22 height 12
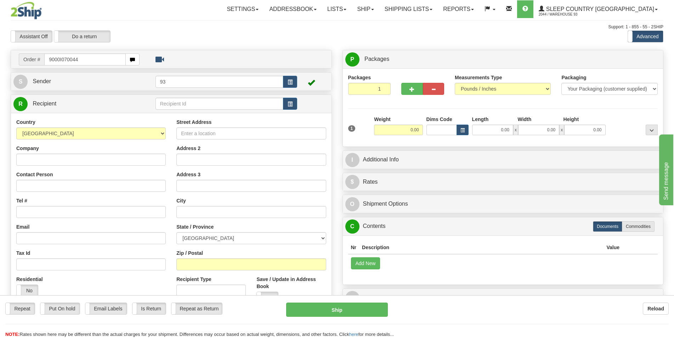
type input "9000I070044"
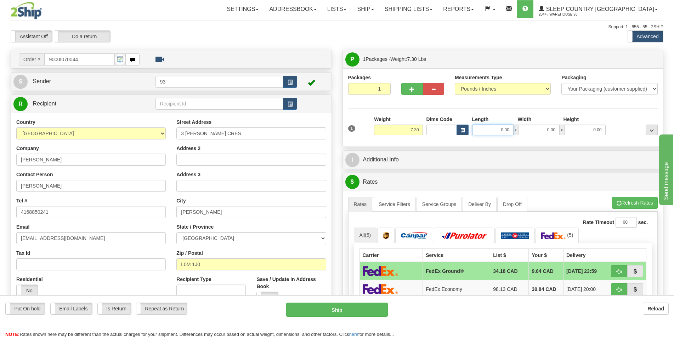
click at [493, 133] on input "0.00" at bounding box center [492, 130] width 41 height 11
type input "12.00"
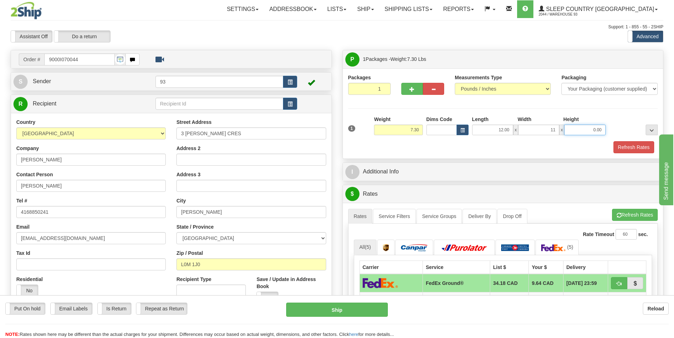
type input "11.00"
type input "6.00"
click at [635, 152] on button "Refresh Rates" at bounding box center [634, 147] width 41 height 12
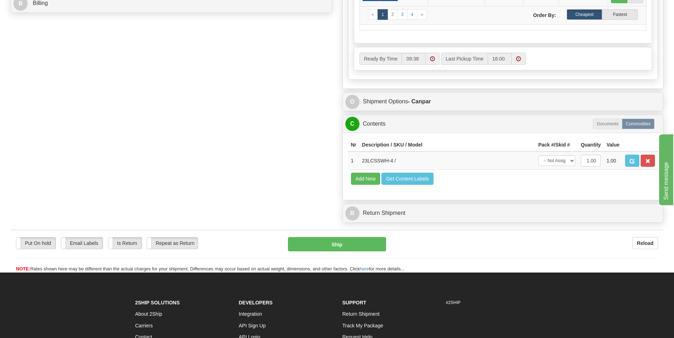
scroll to position [361, 0]
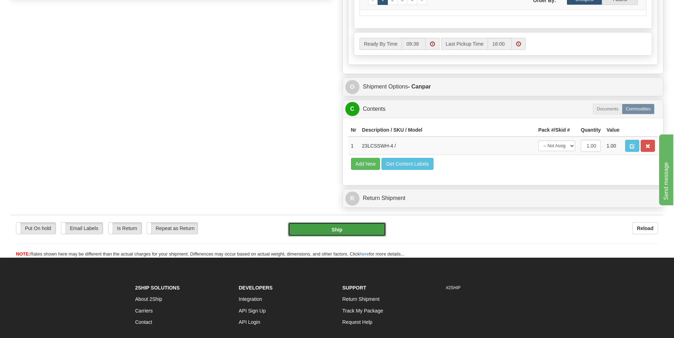
click at [347, 232] on button "Ship" at bounding box center [337, 230] width 98 height 14
type input "1"
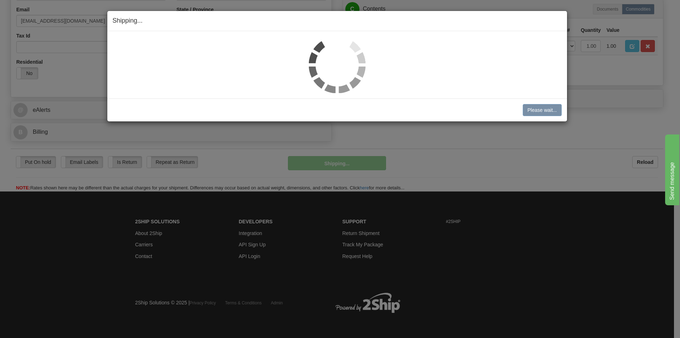
scroll to position [219, 0]
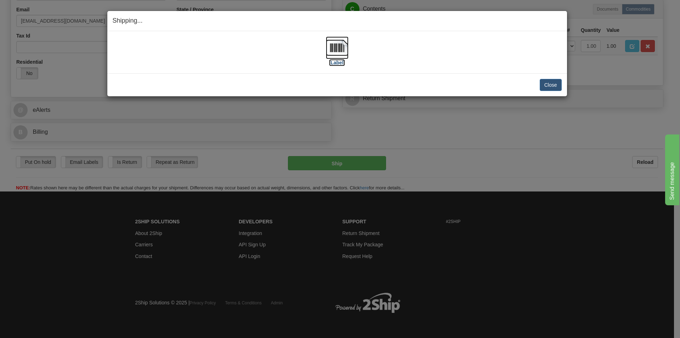
click at [338, 51] on img at bounding box center [337, 48] width 23 height 23
click at [548, 86] on button "Close" at bounding box center [551, 85] width 22 height 12
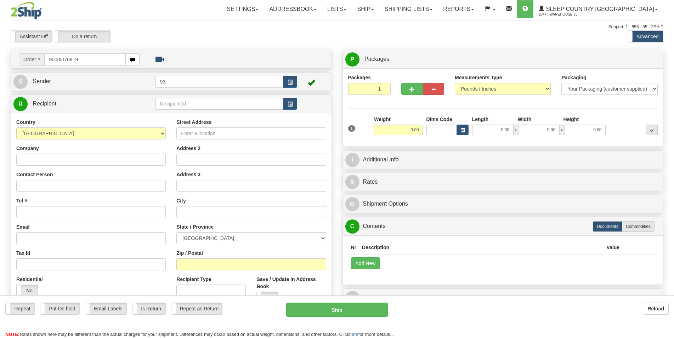
type input "9000I070819"
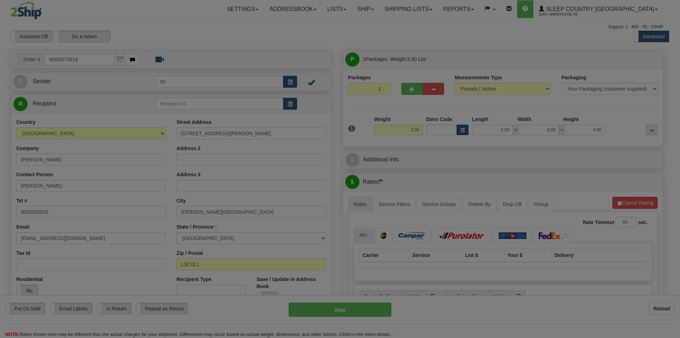
type input "BRADFORD"
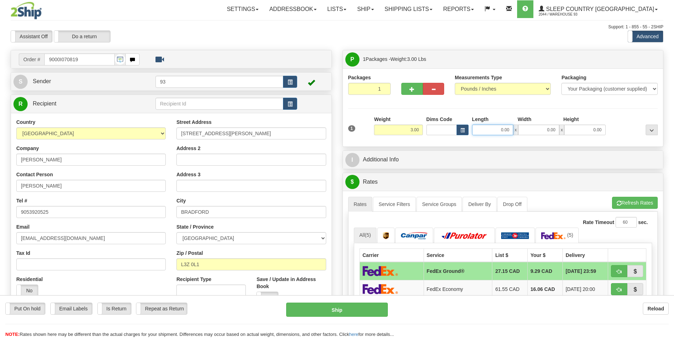
click at [499, 133] on input "0.00" at bounding box center [492, 130] width 41 height 11
type input "17.00"
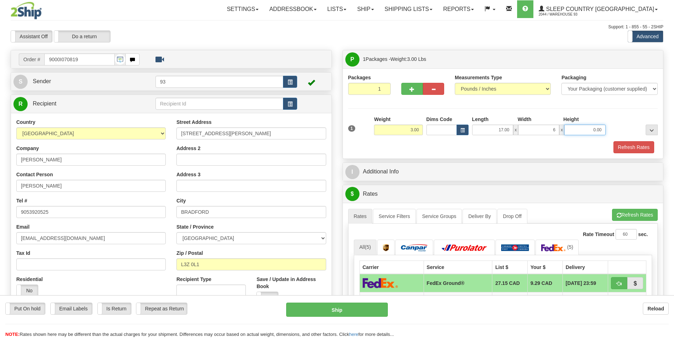
type input "6.00"
click at [629, 148] on button "Refresh Rates" at bounding box center [634, 147] width 41 height 12
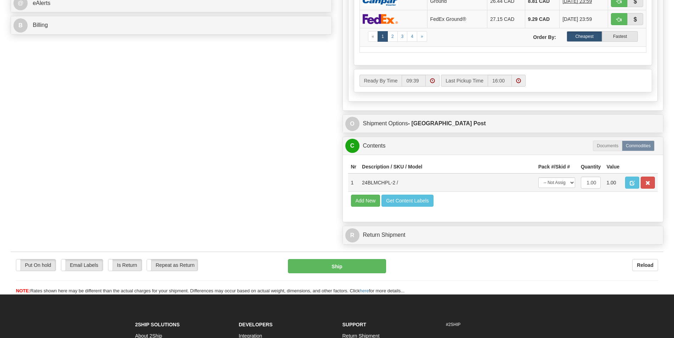
scroll to position [325, 0]
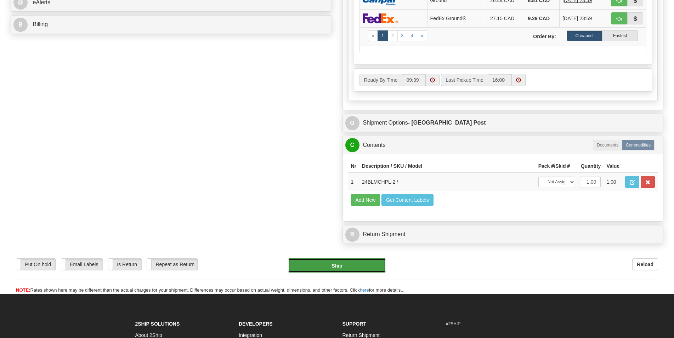
click at [364, 266] on button "Ship" at bounding box center [337, 266] width 98 height 14
type input "DOM.EP"
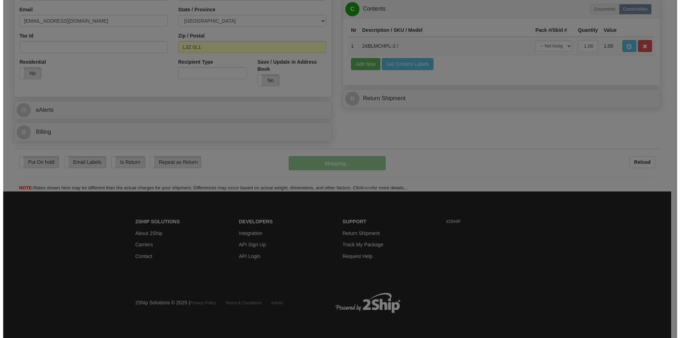
scroll to position [219, 0]
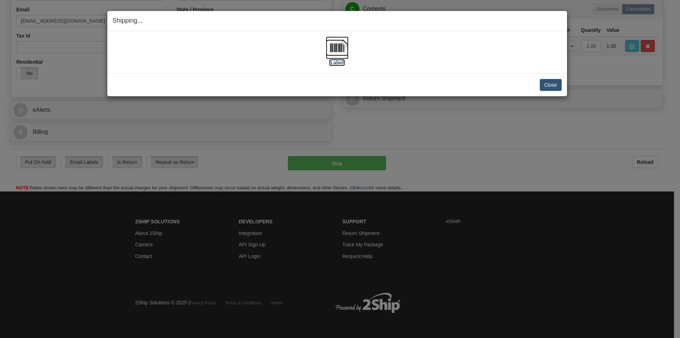
click at [332, 45] on img at bounding box center [337, 48] width 23 height 23
click at [551, 88] on button "Close" at bounding box center [551, 85] width 22 height 12
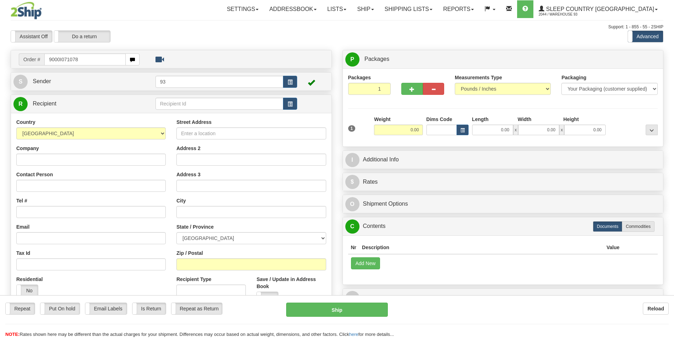
type input "9000I071078"
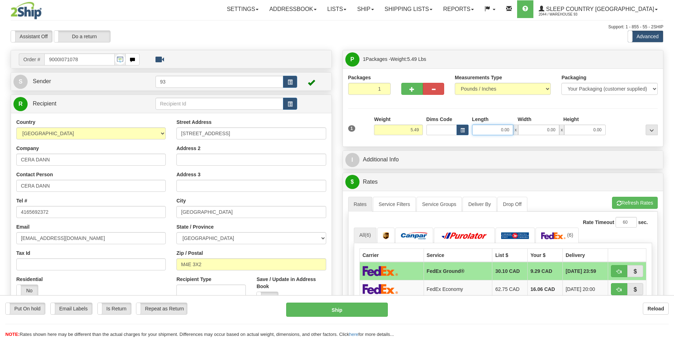
click at [488, 131] on input "0.00" at bounding box center [492, 130] width 41 height 11
type input "17.00"
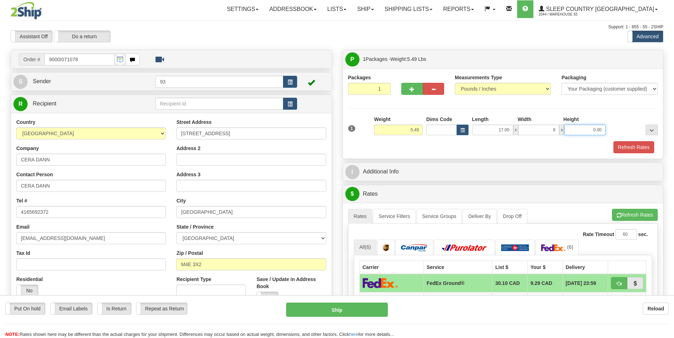
type input "8.00"
click at [629, 149] on button "Refresh Rates" at bounding box center [634, 147] width 41 height 12
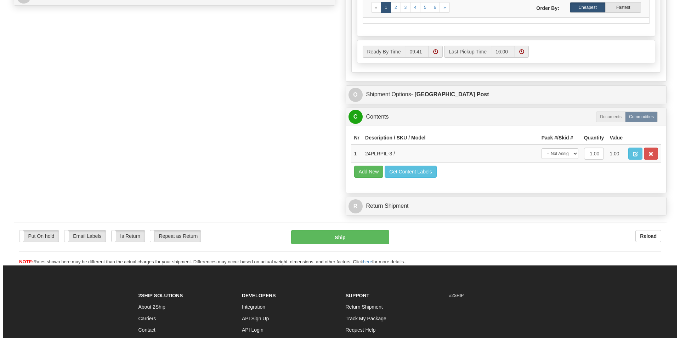
scroll to position [361, 0]
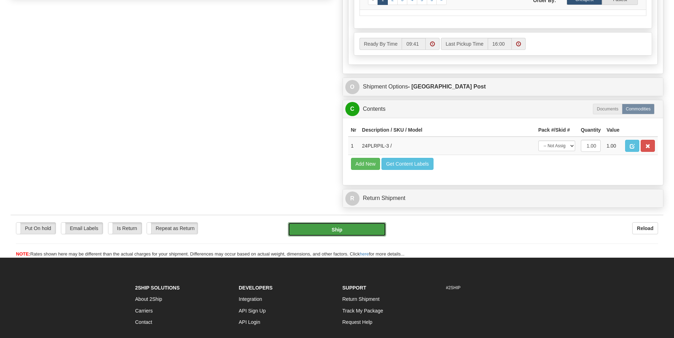
click at [351, 234] on button "Ship" at bounding box center [337, 230] width 98 height 14
type input "DOM.EP"
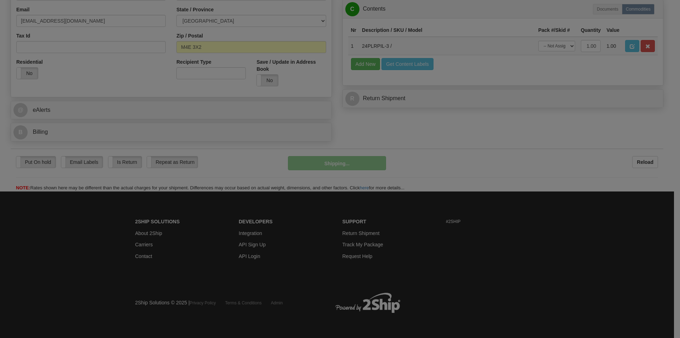
scroll to position [219, 0]
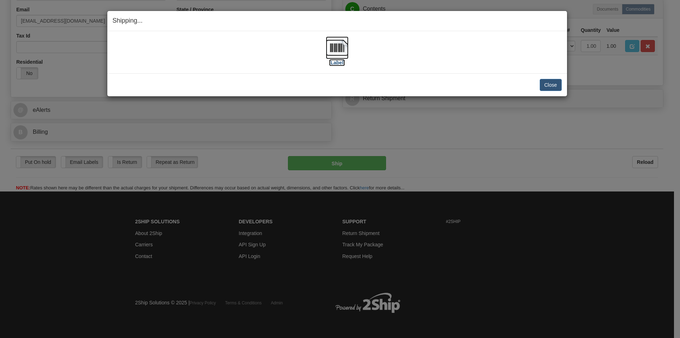
click at [337, 49] on img at bounding box center [337, 48] width 23 height 23
click at [547, 84] on button "Close" at bounding box center [551, 85] width 22 height 12
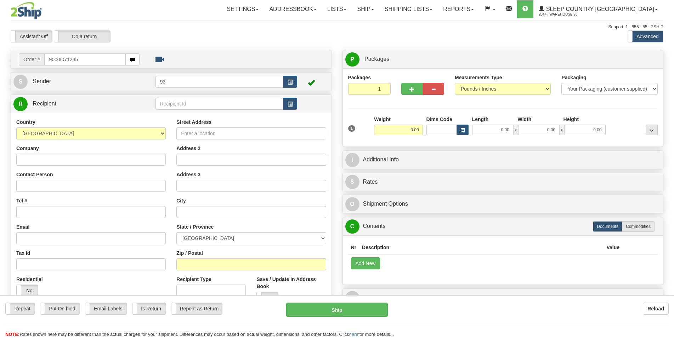
type input "9000I071235"
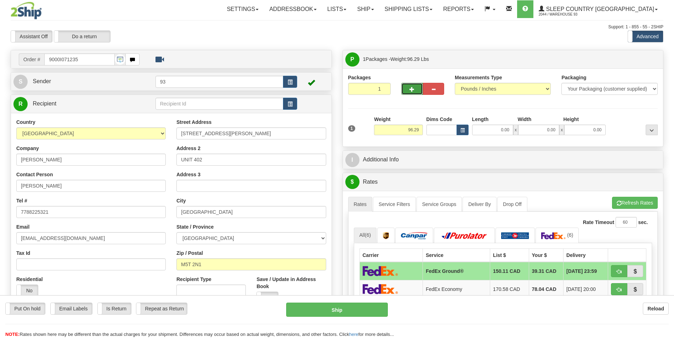
click at [415, 91] on span "button" at bounding box center [412, 89] width 5 height 5
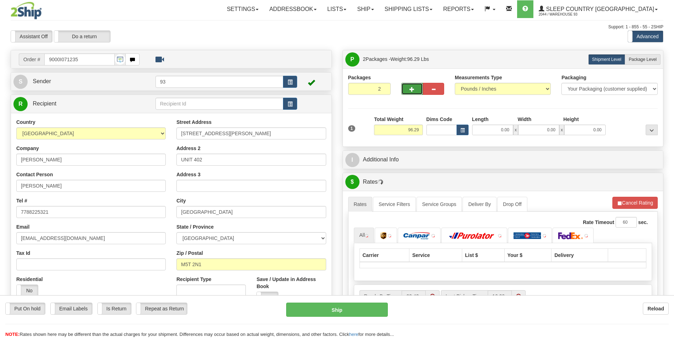
click at [415, 91] on span "button" at bounding box center [412, 89] width 5 height 5
type input "3"
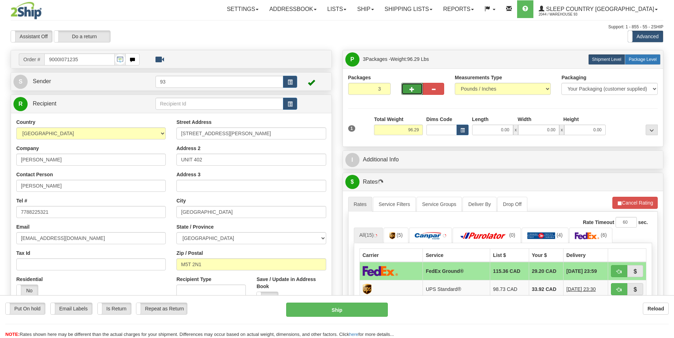
click at [643, 58] on span "Package Level" at bounding box center [643, 59] width 28 height 5
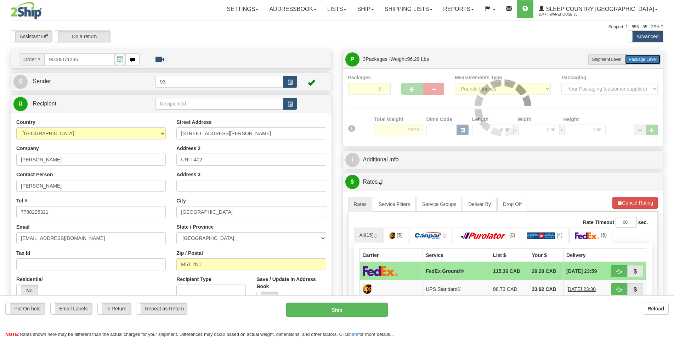
radio input "true"
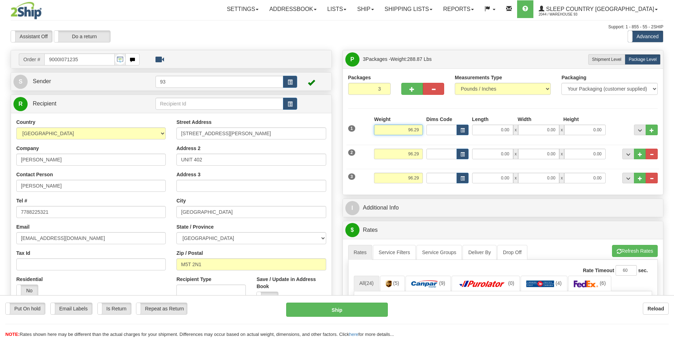
drag, startPoint x: 420, startPoint y: 133, endPoint x: 401, endPoint y: 133, distance: 19.1
click at [401, 133] on input "96.29" at bounding box center [398, 130] width 49 height 11
type input "36.00"
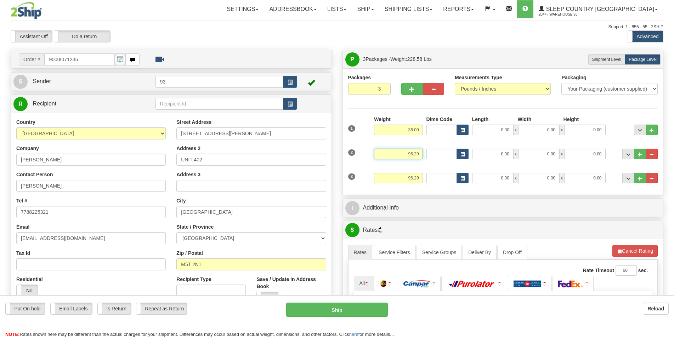
drag, startPoint x: 421, startPoint y: 158, endPoint x: 392, endPoint y: 161, distance: 28.8
click at [392, 161] on div "Weight 96.29" at bounding box center [398, 157] width 52 height 16
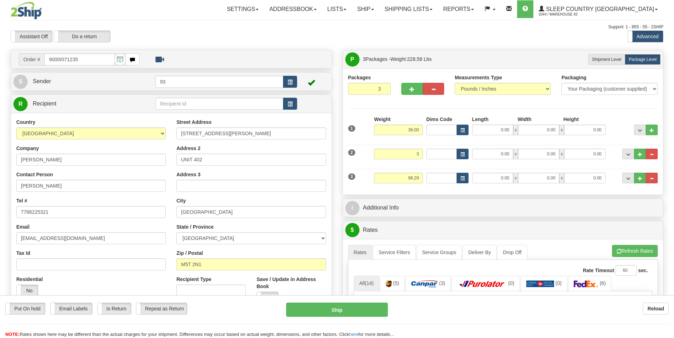
type input "3.00"
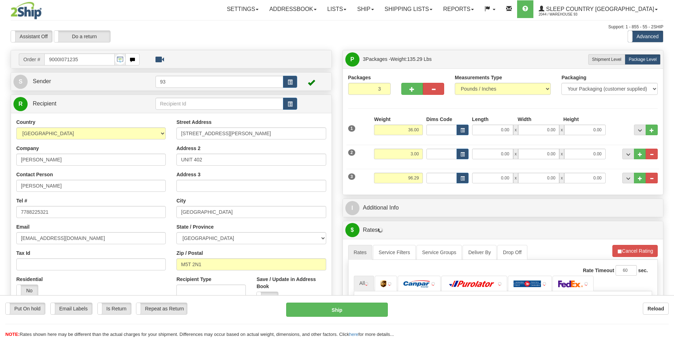
drag, startPoint x: 423, startPoint y: 179, endPoint x: 417, endPoint y: 179, distance: 5.7
click at [417, 179] on div "Weight 96.29" at bounding box center [398, 181] width 52 height 16
drag, startPoint x: 419, startPoint y: 179, endPoint x: 377, endPoint y: 180, distance: 42.5
click at [377, 180] on input "96.29" at bounding box center [398, 178] width 49 height 11
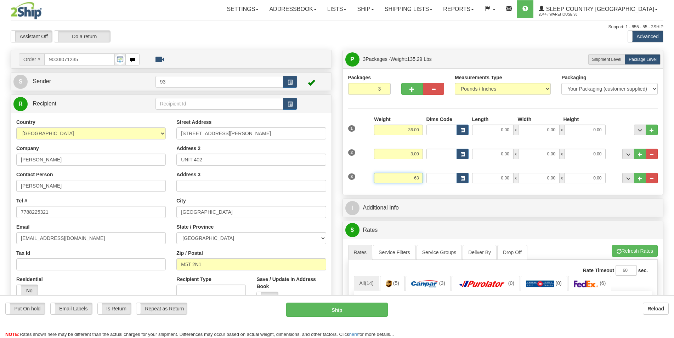
type input "63"
click at [492, 132] on input "0.00" at bounding box center [492, 130] width 41 height 11
type input "63.00"
type input "40.00"
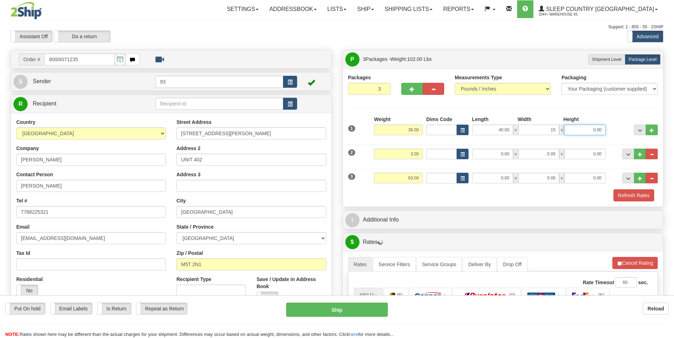
type input "15.00"
click at [498, 157] on input "0.00" at bounding box center [492, 154] width 41 height 11
type input "13.00"
type input "1"
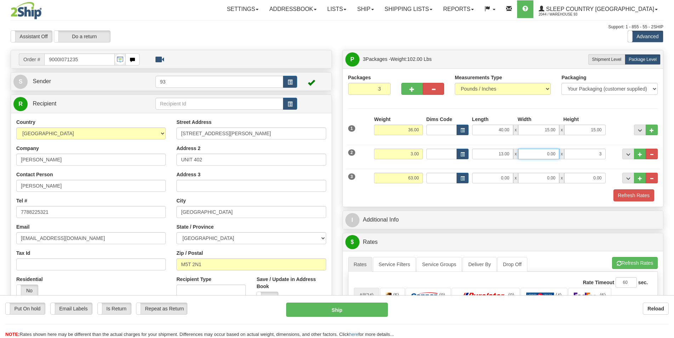
type input "3.00"
drag, startPoint x: 557, startPoint y: 154, endPoint x: 514, endPoint y: 153, distance: 42.5
click at [514, 153] on div "13.00 x 0.00 x 3.00" at bounding box center [539, 154] width 134 height 11
click at [507, 181] on input "0.00" at bounding box center [492, 178] width 41 height 11
type input "11.00"
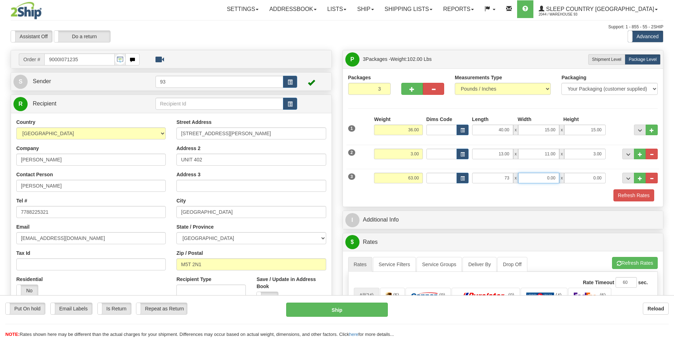
type input "73.00"
type input "16.00"
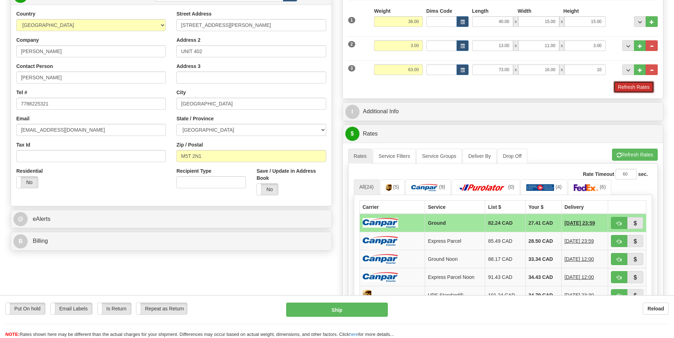
type input "10.00"
click at [628, 90] on button "Refresh Rates" at bounding box center [634, 87] width 41 height 12
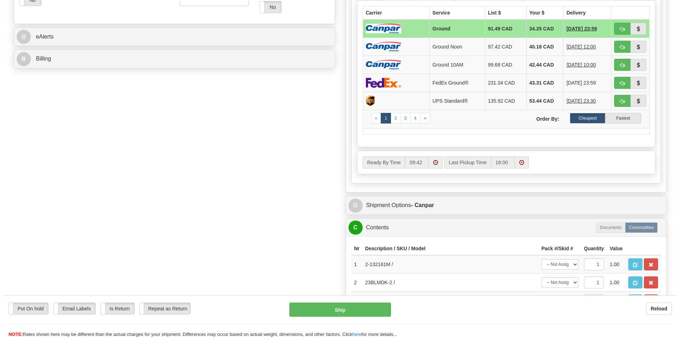
scroll to position [325, 0]
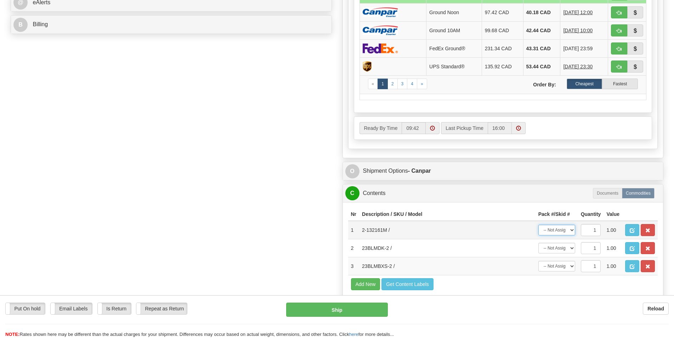
click at [539, 225] on select "-- Not Assigned -- Package 1 Package 2 Package 3" at bounding box center [557, 230] width 37 height 11
select select "0"
click option "Package 1" at bounding box center [0, 0] width 0 height 0
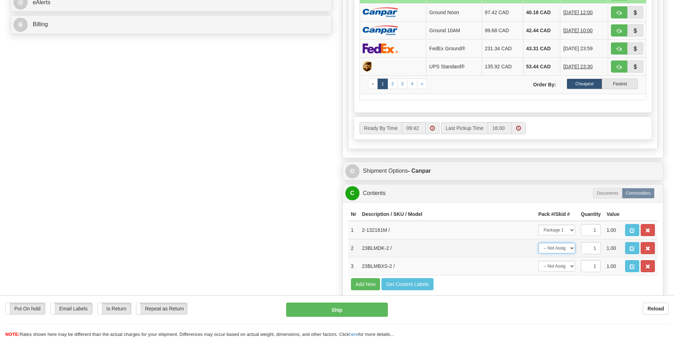
click at [539, 243] on select "-- Not Assigned -- Package 1 Package 2 Package 3" at bounding box center [557, 248] width 37 height 11
select select "1"
click option "Package 2" at bounding box center [0, 0] width 0 height 0
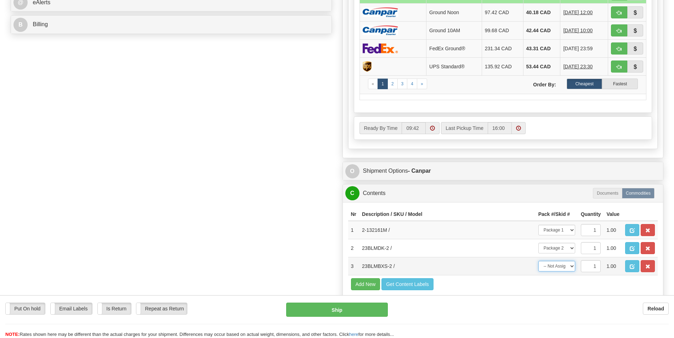
click at [539, 261] on select "-- Not Assigned -- Package 1 Package 2 Package 3" at bounding box center [557, 266] width 37 height 11
select select "2"
click option "Package 3" at bounding box center [0, 0] width 0 height 0
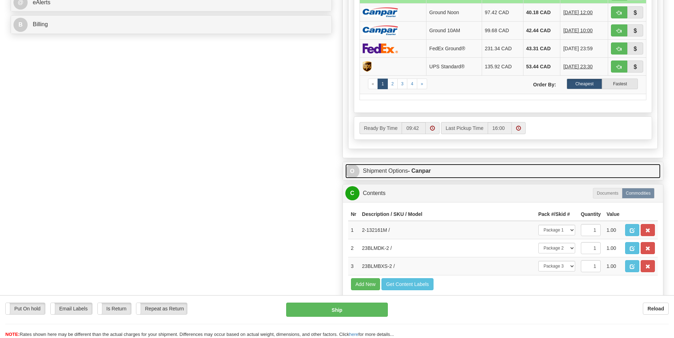
click at [476, 175] on link "O Shipment Options - Canpar" at bounding box center [504, 171] width 316 height 15
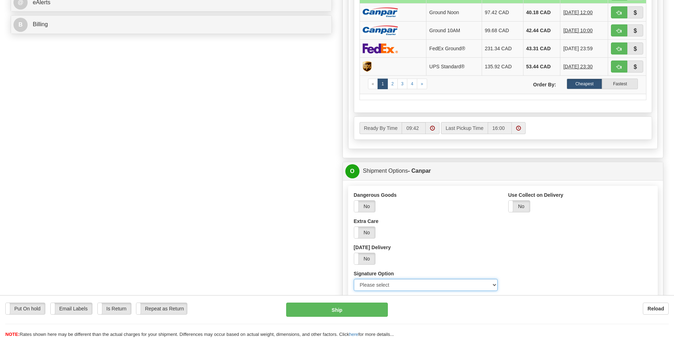
click at [354, 279] on select "Please select No Signature Required Signature Required Adult Signature" at bounding box center [426, 285] width 144 height 12
select select "2"
click option "Signature Required" at bounding box center [0, 0] width 0 height 0
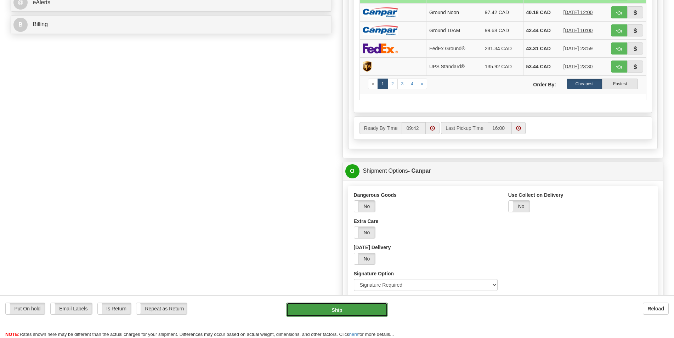
click at [369, 308] on button "Ship" at bounding box center [337, 310] width 102 height 14
type input "1"
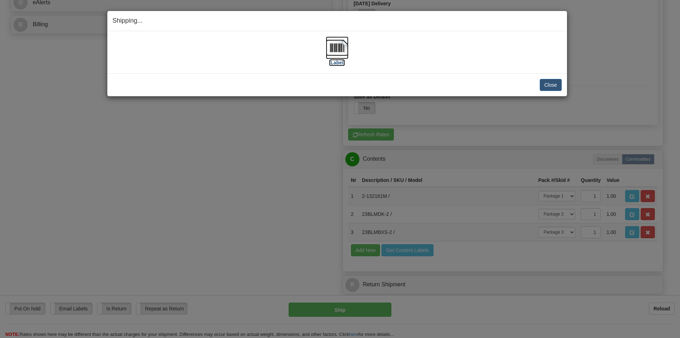
click at [341, 48] on img at bounding box center [337, 48] width 23 height 23
click at [545, 85] on button "Close" at bounding box center [551, 85] width 22 height 12
